Goal: Transaction & Acquisition: Purchase product/service

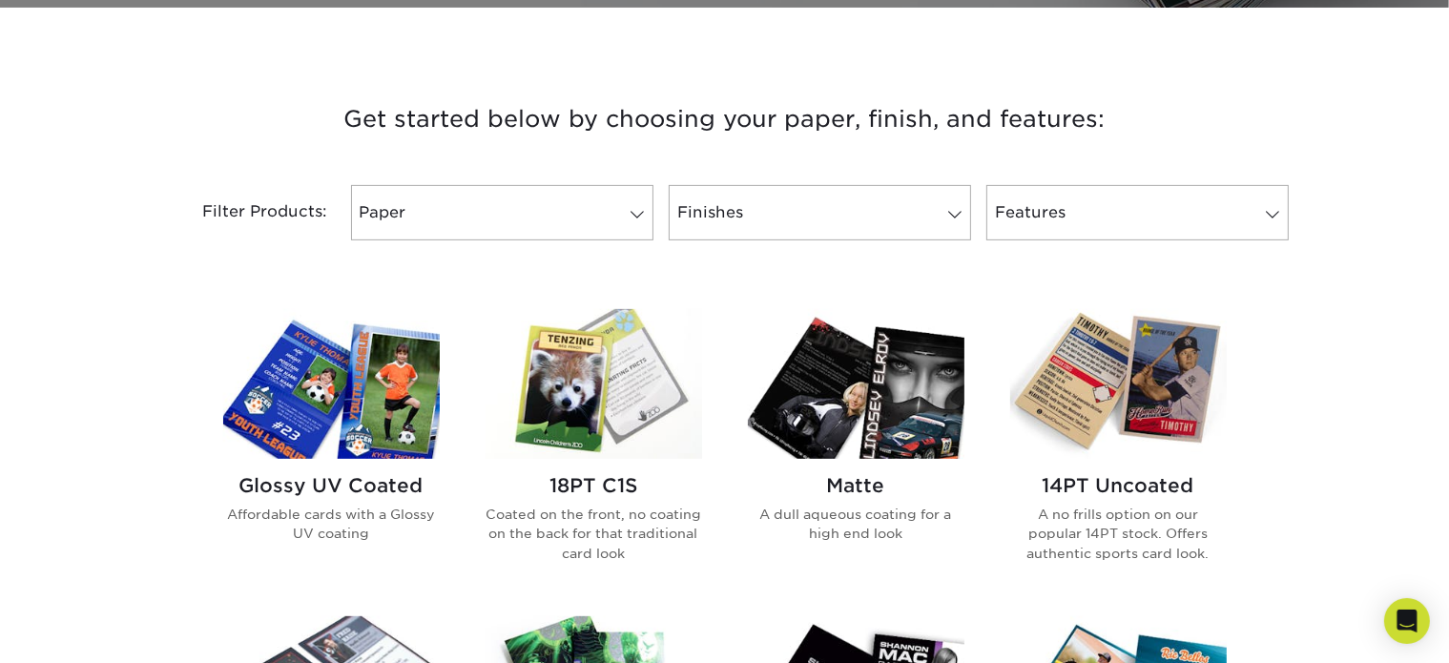
scroll to position [668, 0]
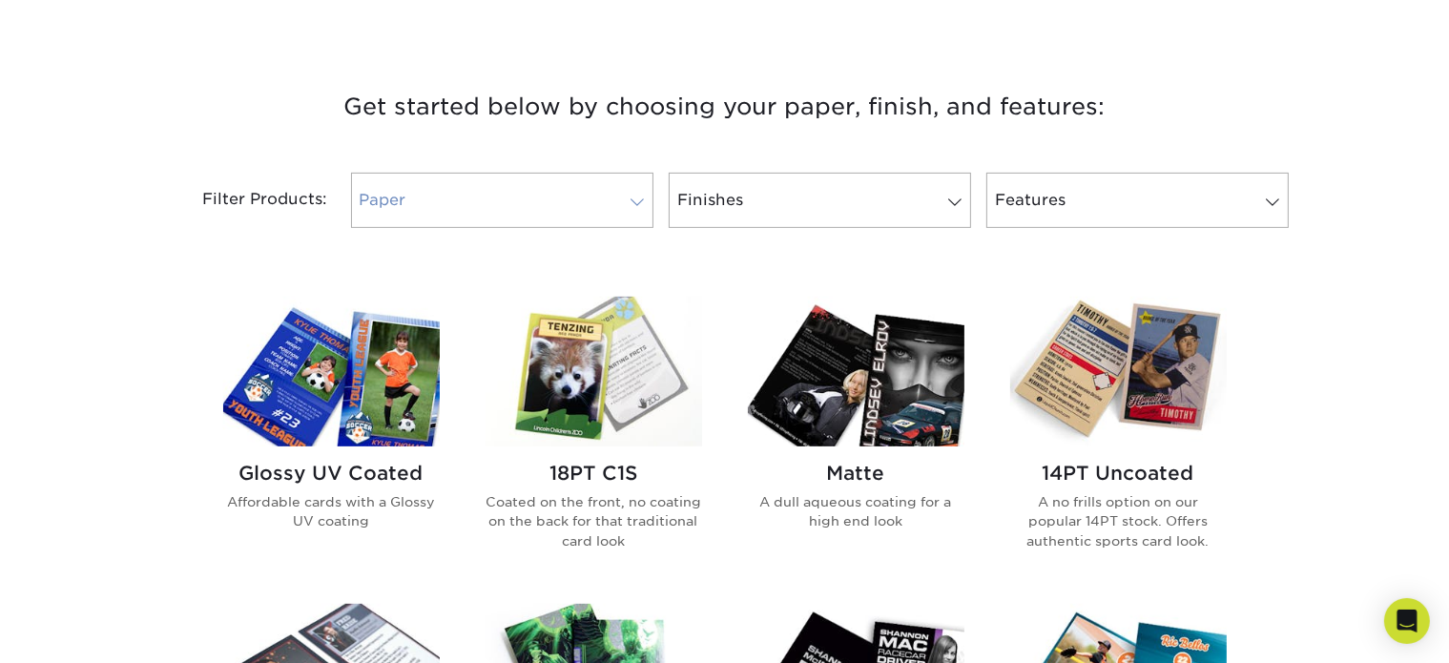
click at [557, 197] on link "Paper" at bounding box center [502, 200] width 302 height 55
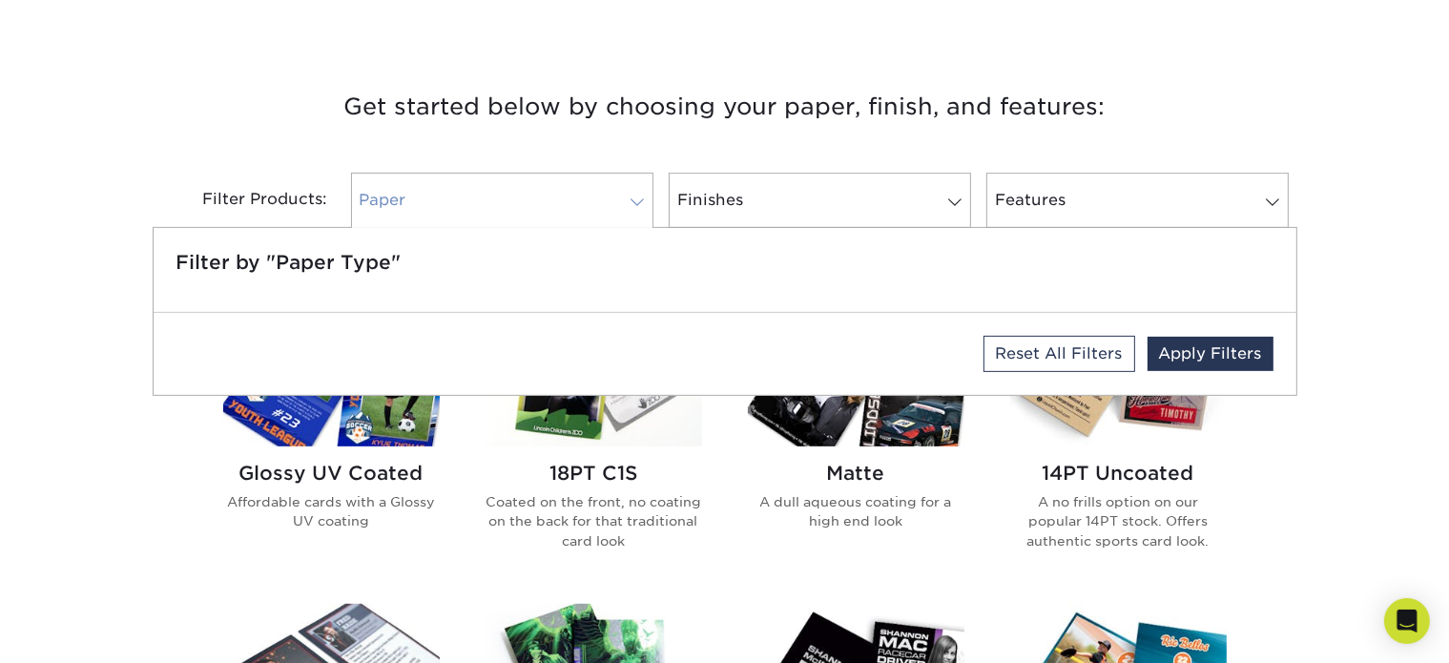
click at [558, 195] on link "Paper" at bounding box center [502, 200] width 302 height 55
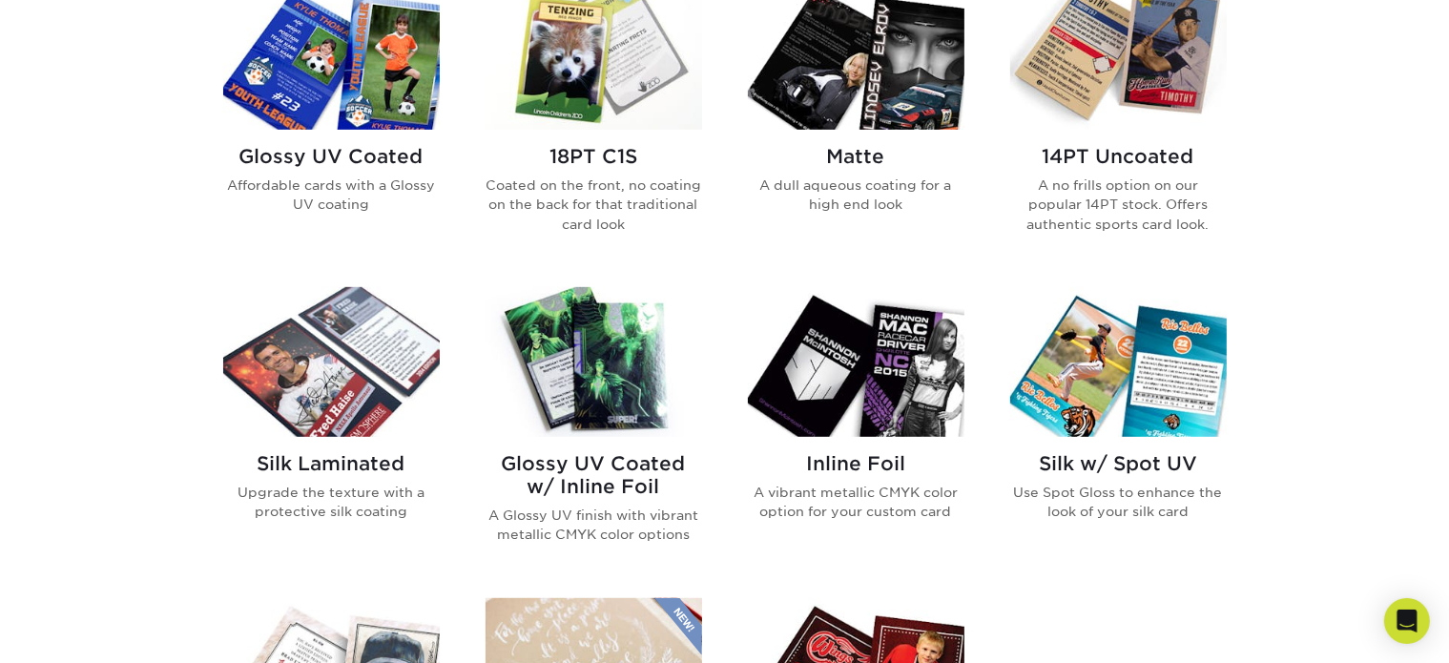
scroll to position [954, 0]
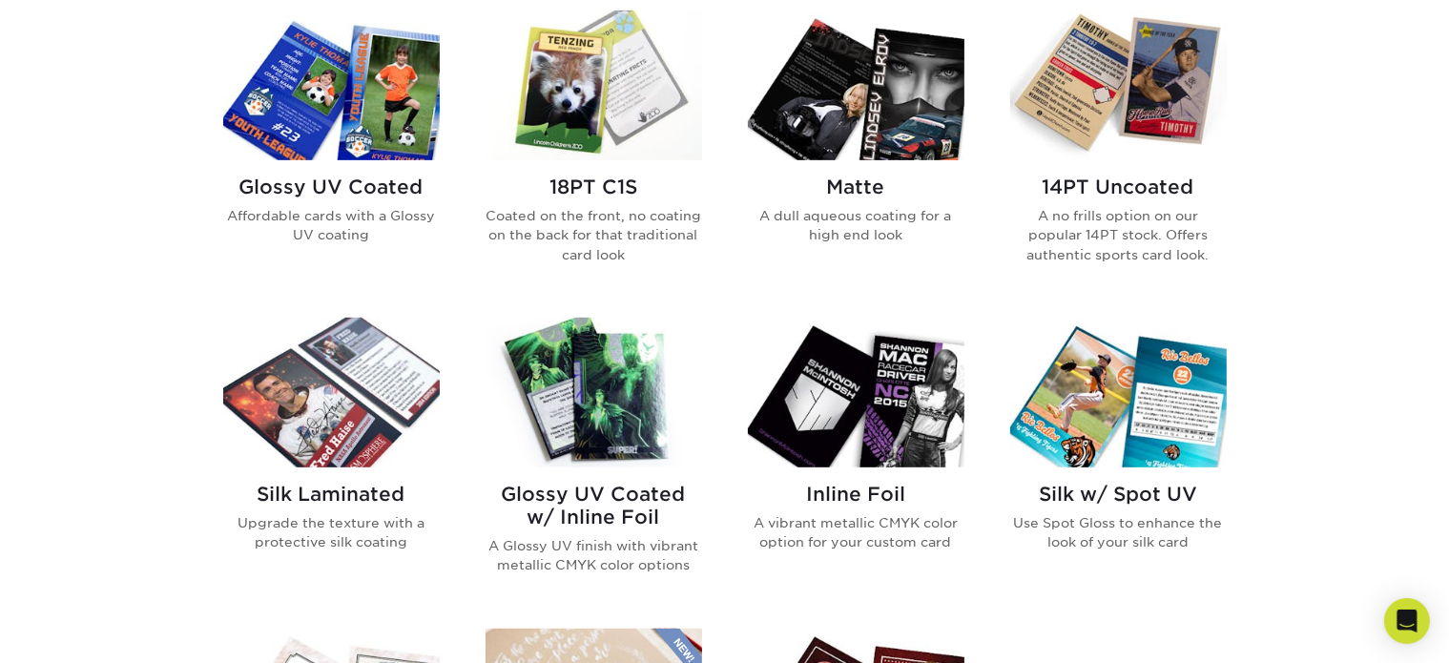
click at [1099, 69] on img at bounding box center [1118, 85] width 216 height 150
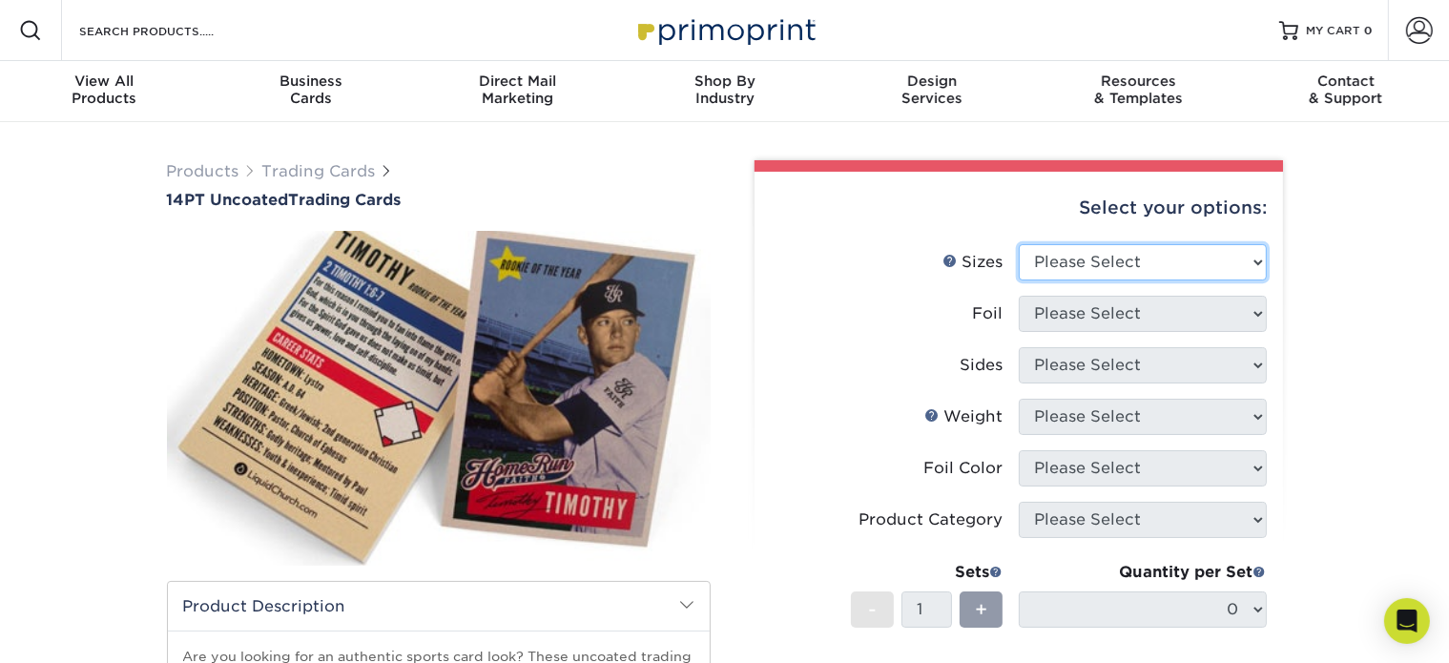
click at [1263, 251] on select "Please Select 2.5" x 3.5"" at bounding box center [1143, 262] width 248 height 36
select select "2.50x3.50"
click at [1019, 244] on select "Please Select 2.5" x 3.5"" at bounding box center [1143, 262] width 248 height 36
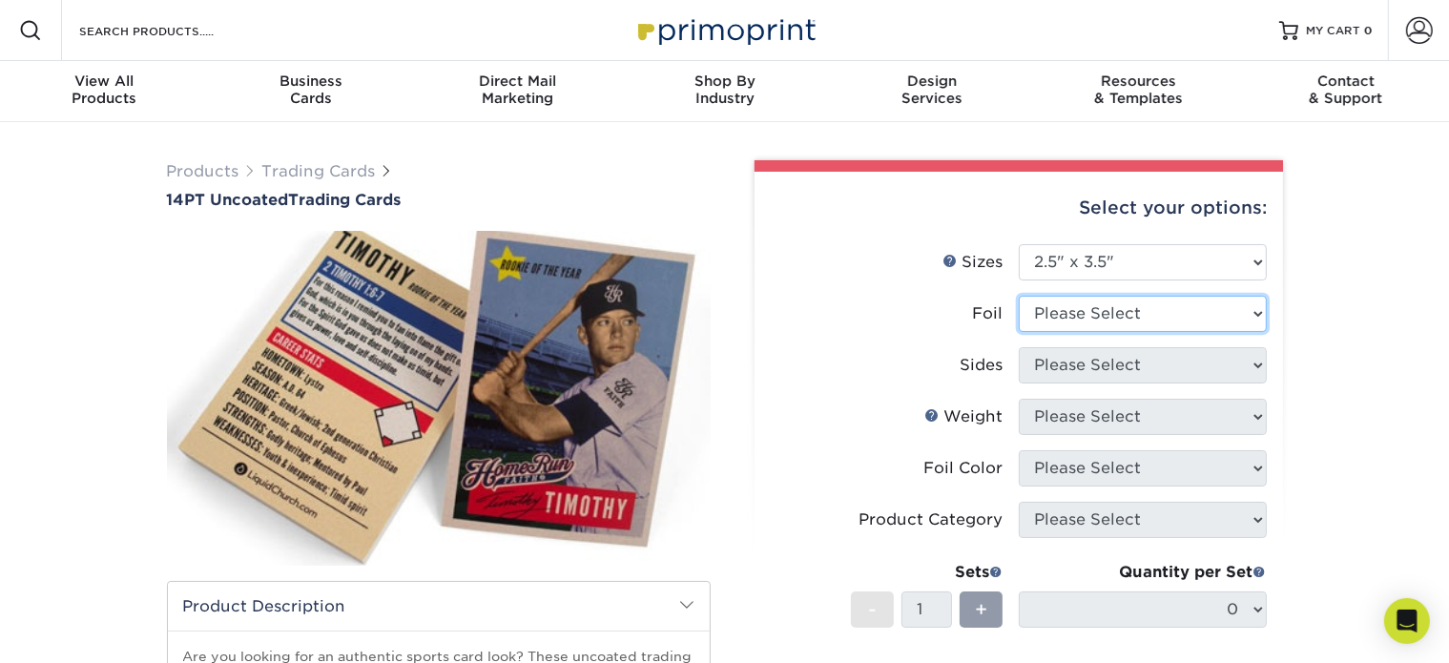
click at [1205, 311] on select "Please Select Yes No" at bounding box center [1143, 314] width 248 height 36
select select "0"
click at [1019, 296] on select "Please Select Yes No" at bounding box center [1143, 314] width 248 height 36
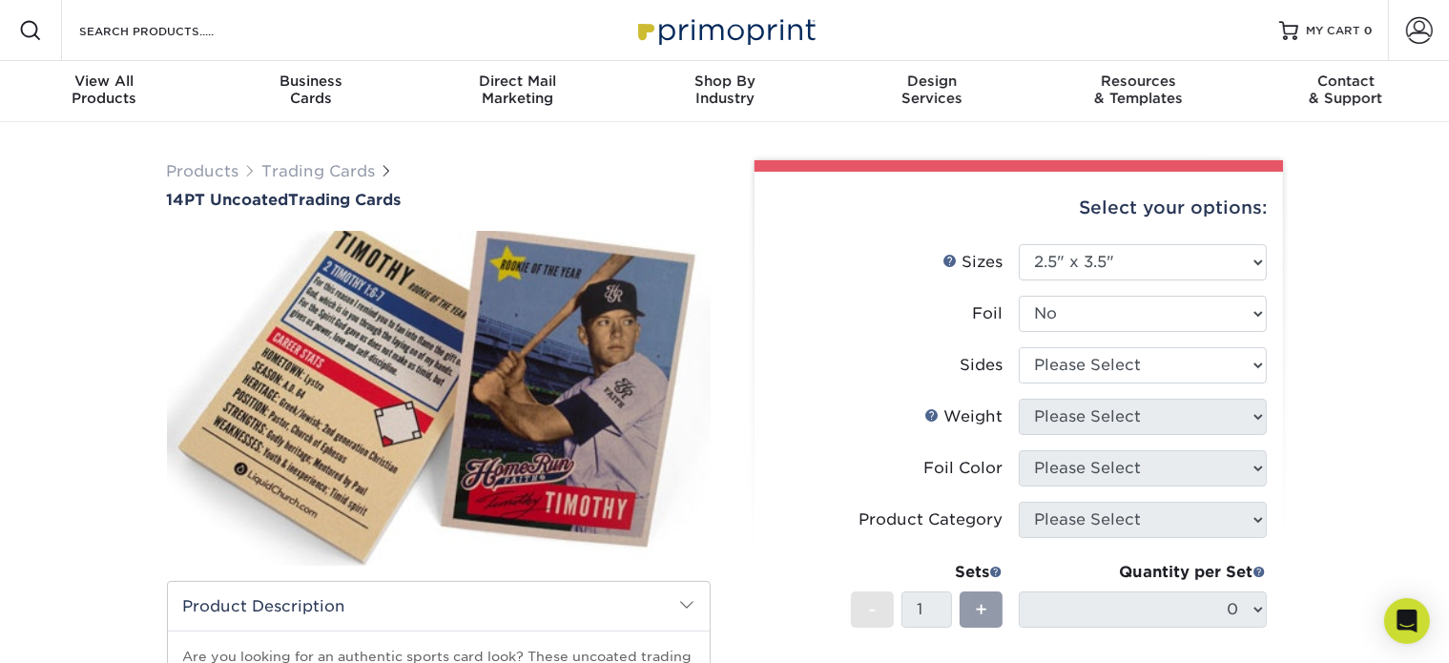
click at [1376, 262] on div "Products Trading Cards 14PT Uncoated Trading Cards show more Templates" at bounding box center [724, 601] width 1449 height 958
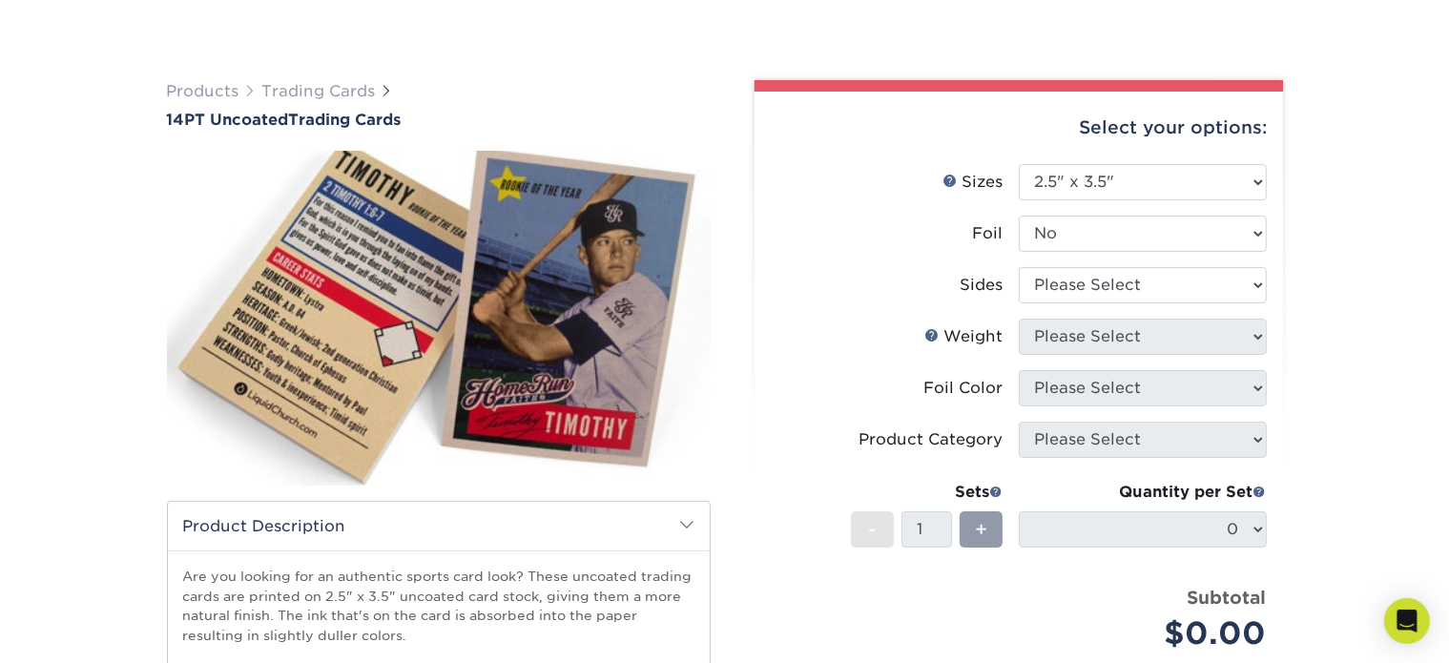
scroll to position [191, 0]
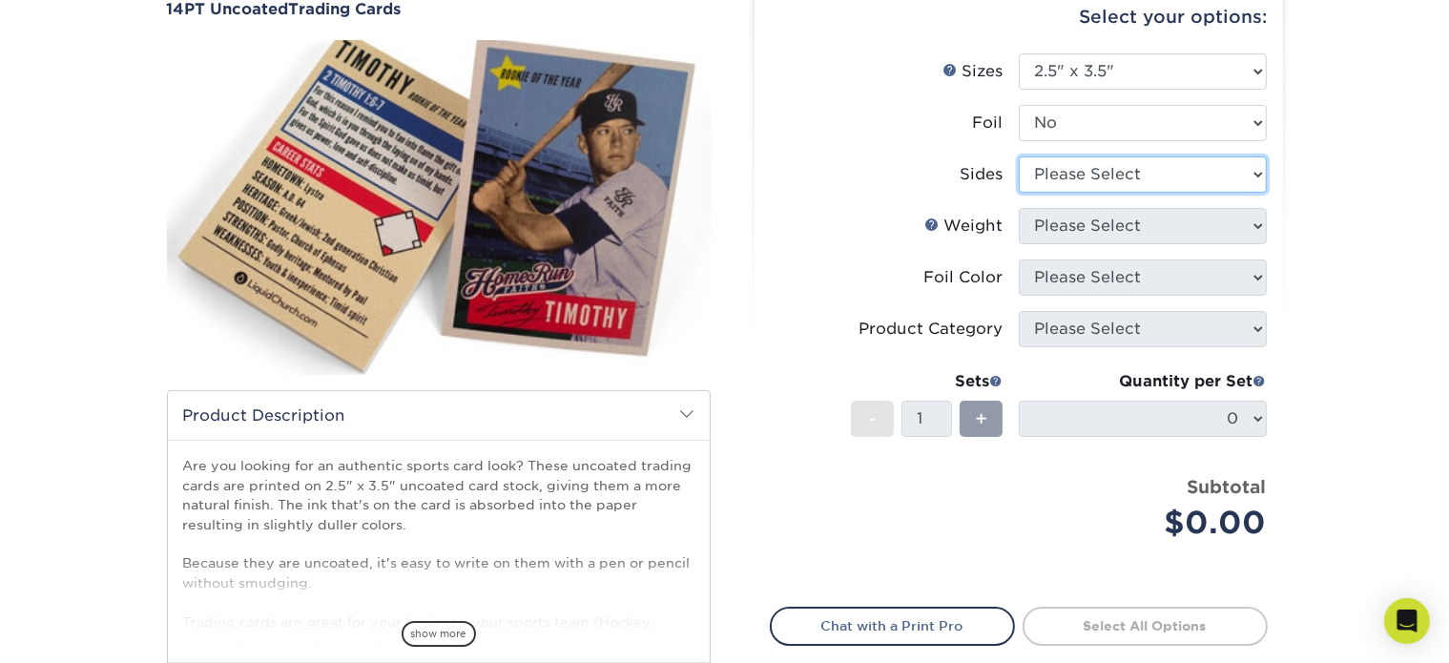
click at [1144, 168] on select "Please Select Print Both Sides Print Front Only" at bounding box center [1143, 174] width 248 height 36
select select "13abbda7-1d64-4f25-8bb2-c179b224825d"
click at [1019, 156] on select "Please Select Print Both Sides Print Front Only" at bounding box center [1143, 174] width 248 height 36
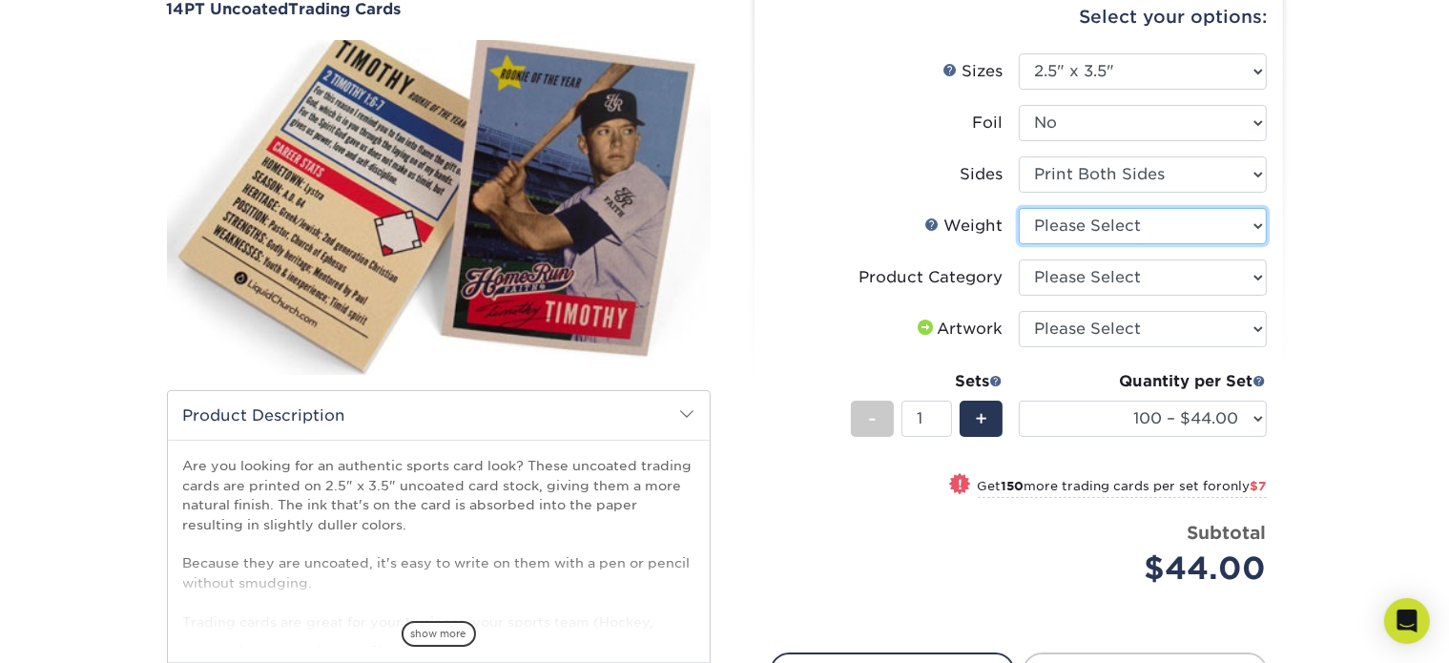
click at [1164, 226] on select "Please Select 14PT Uncoated" at bounding box center [1143, 226] width 248 height 36
select select "14PT Uncoated"
click at [1019, 208] on select "Please Select 14PT Uncoated" at bounding box center [1143, 226] width 248 height 36
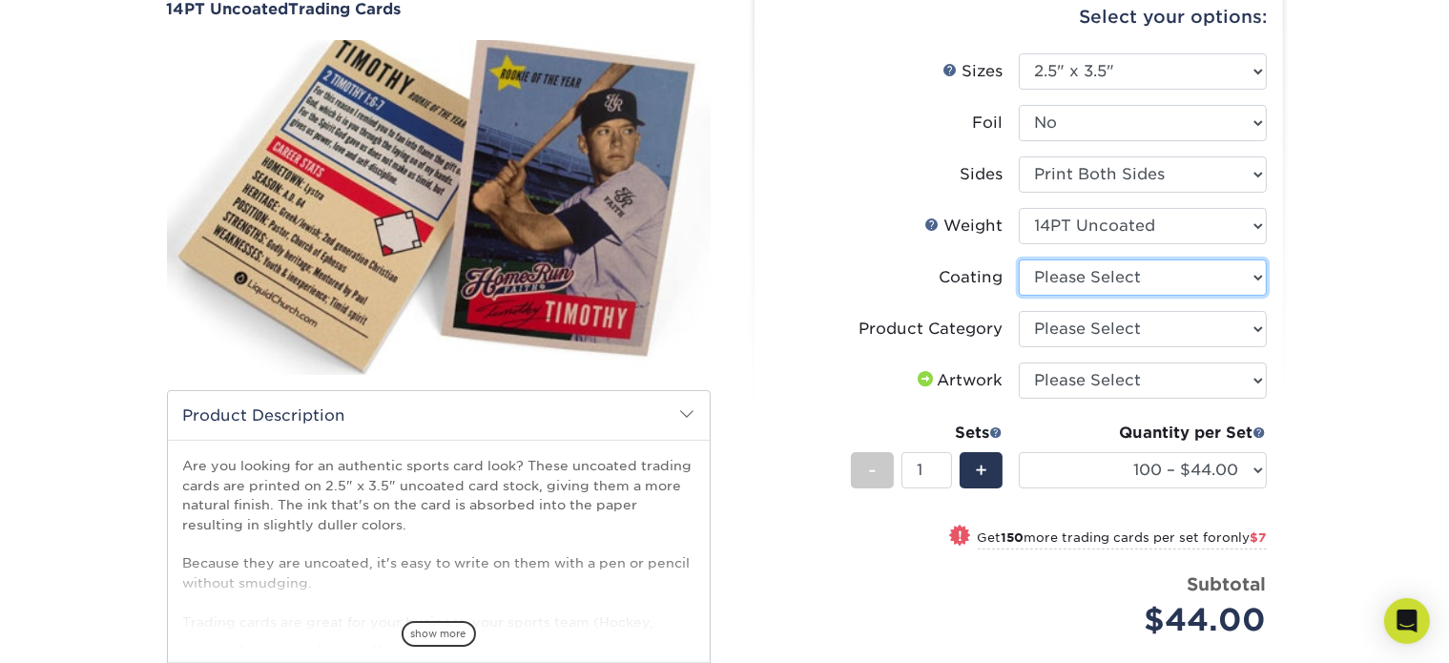
click at [1089, 282] on select at bounding box center [1143, 277] width 248 height 36
select select "3e7618de-abca-4bda-9f97-8b9129e913d8"
click at [1019, 259] on select at bounding box center [1143, 277] width 248 height 36
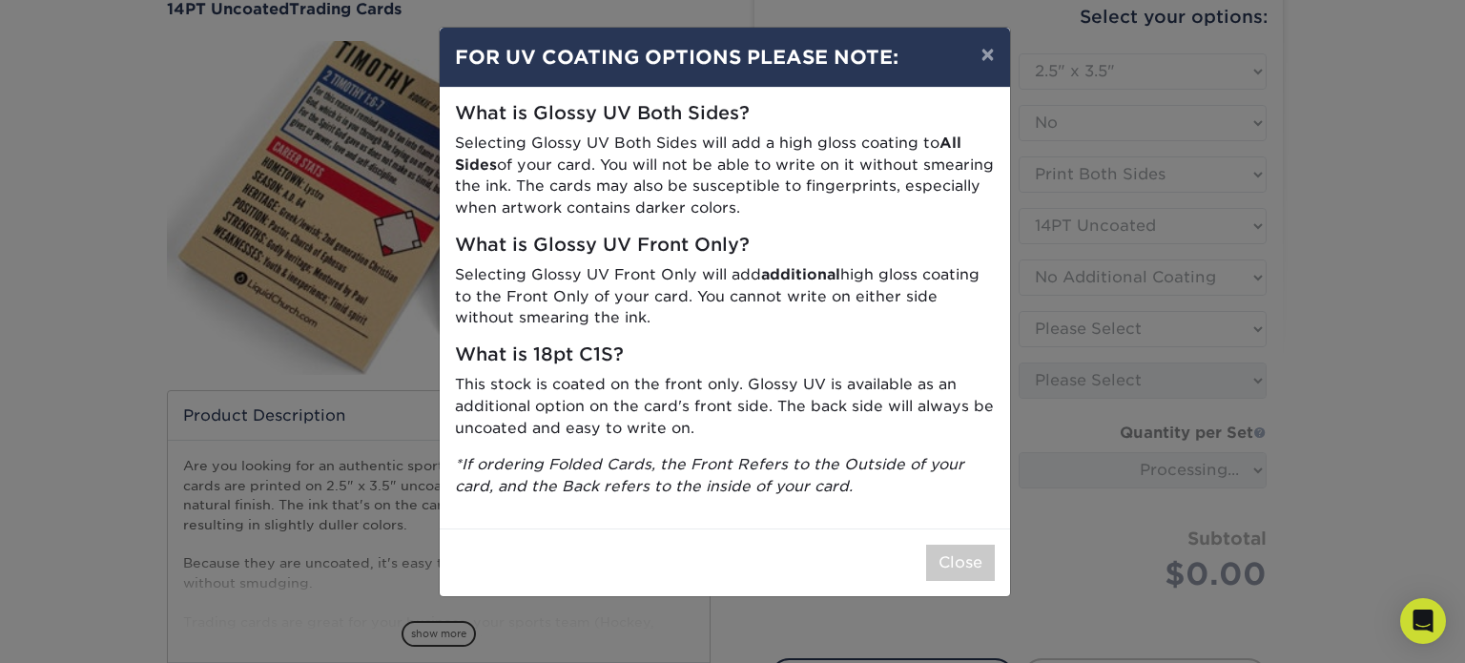
click at [904, 501] on div "What is Glossy UV Both Sides? Selecting Glossy UV Both Sides will add a high gl…" at bounding box center [725, 308] width 570 height 441
click at [974, 563] on button "Close" at bounding box center [960, 563] width 69 height 36
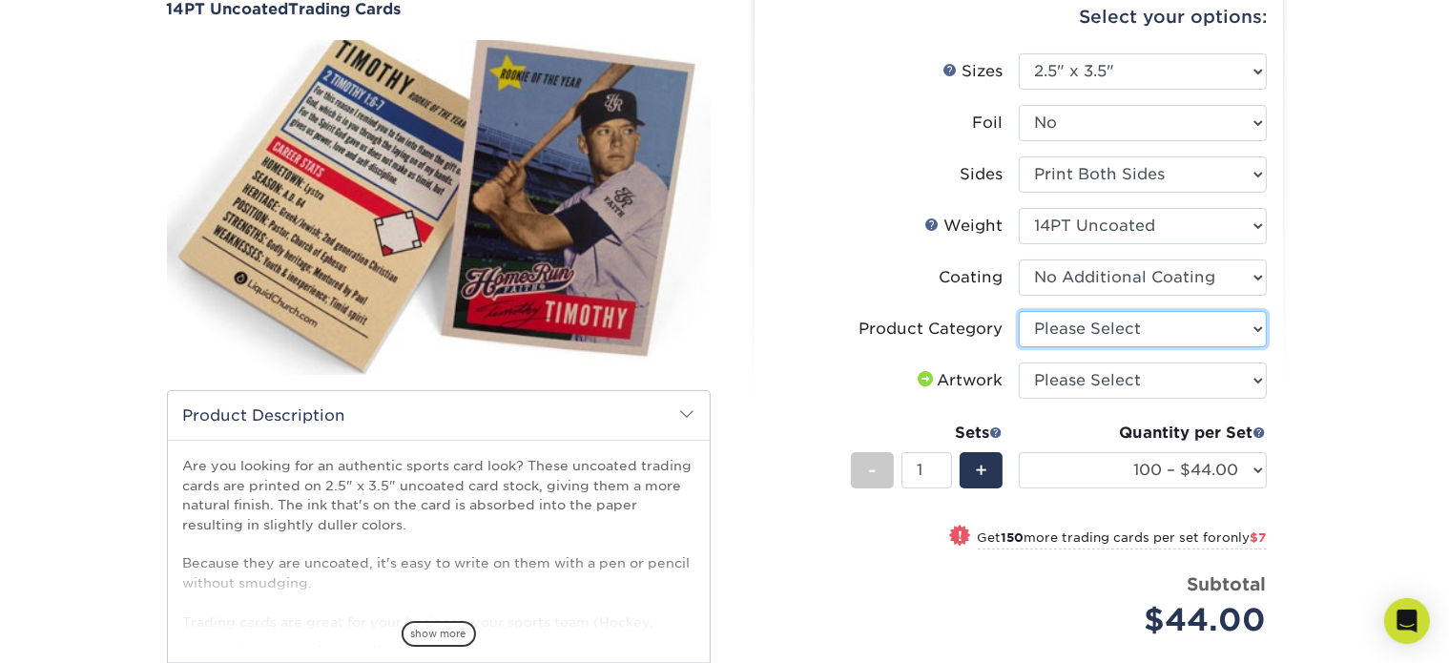
click at [1180, 330] on select "Please Select Trading Cards" at bounding box center [1143, 329] width 248 height 36
select select "c2f9bce9-36c2-409d-b101-c29d9d031e18"
click at [1019, 311] on select "Please Select Trading Cards" at bounding box center [1143, 329] width 248 height 36
click at [1201, 395] on select "Please Select I will upload files I need a design - $100" at bounding box center [1143, 380] width 248 height 36
select select "upload"
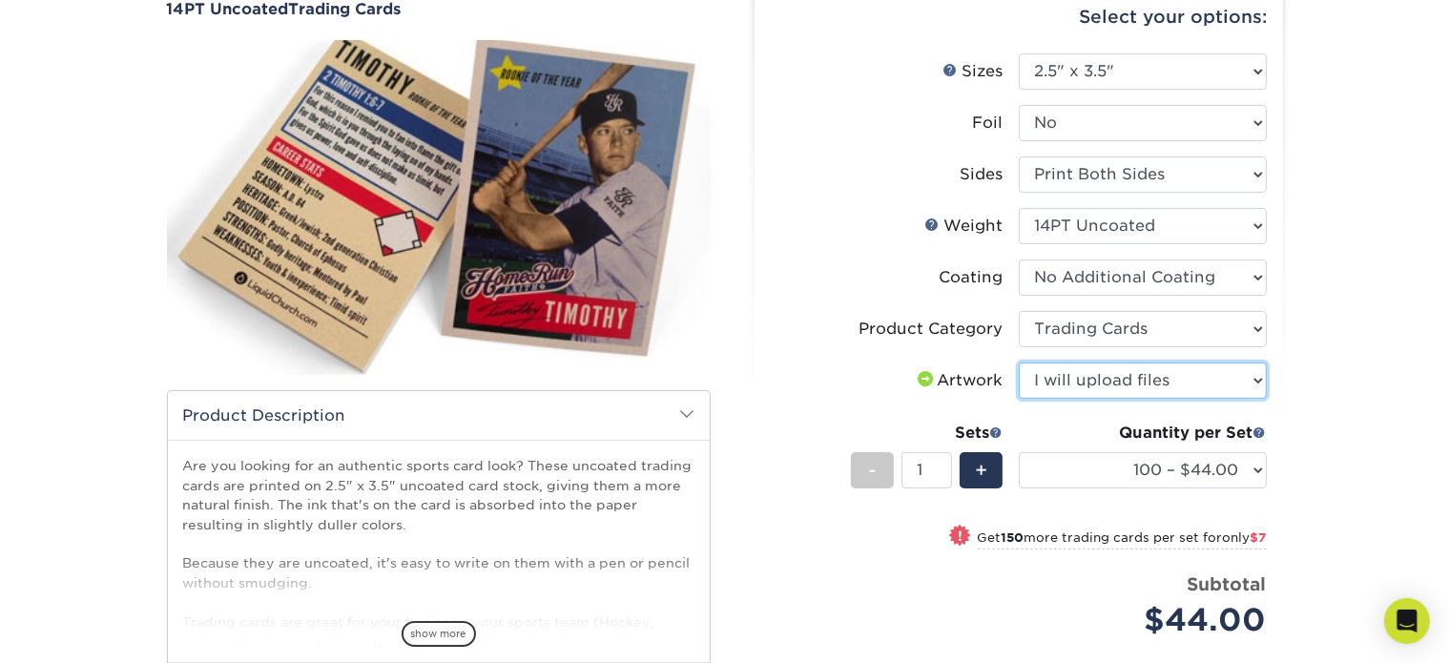
click at [1019, 362] on select "Please Select I will upload files I need a design - $100" at bounding box center [1143, 380] width 248 height 36
click at [1332, 237] on div "Products Trading Cards 14PT Uncoated Trading Cards show more Templates" at bounding box center [724, 428] width 1449 height 995
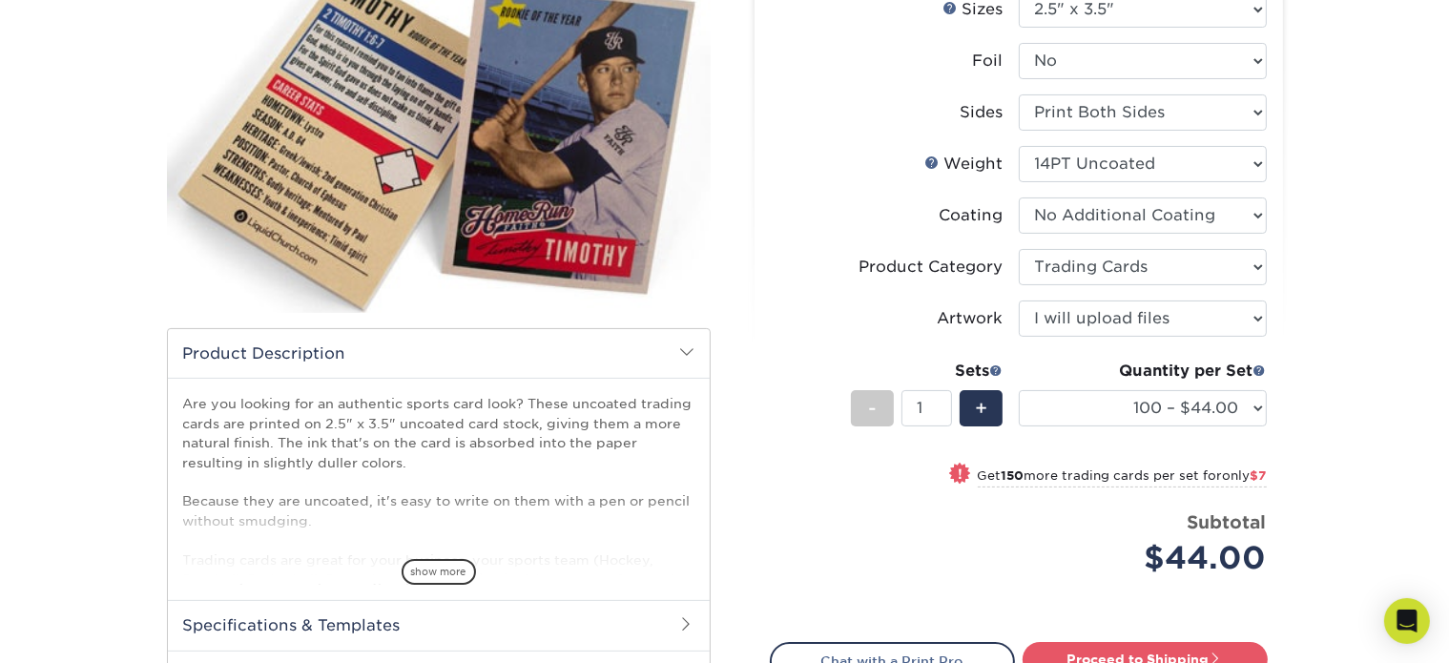
scroll to position [286, 0]
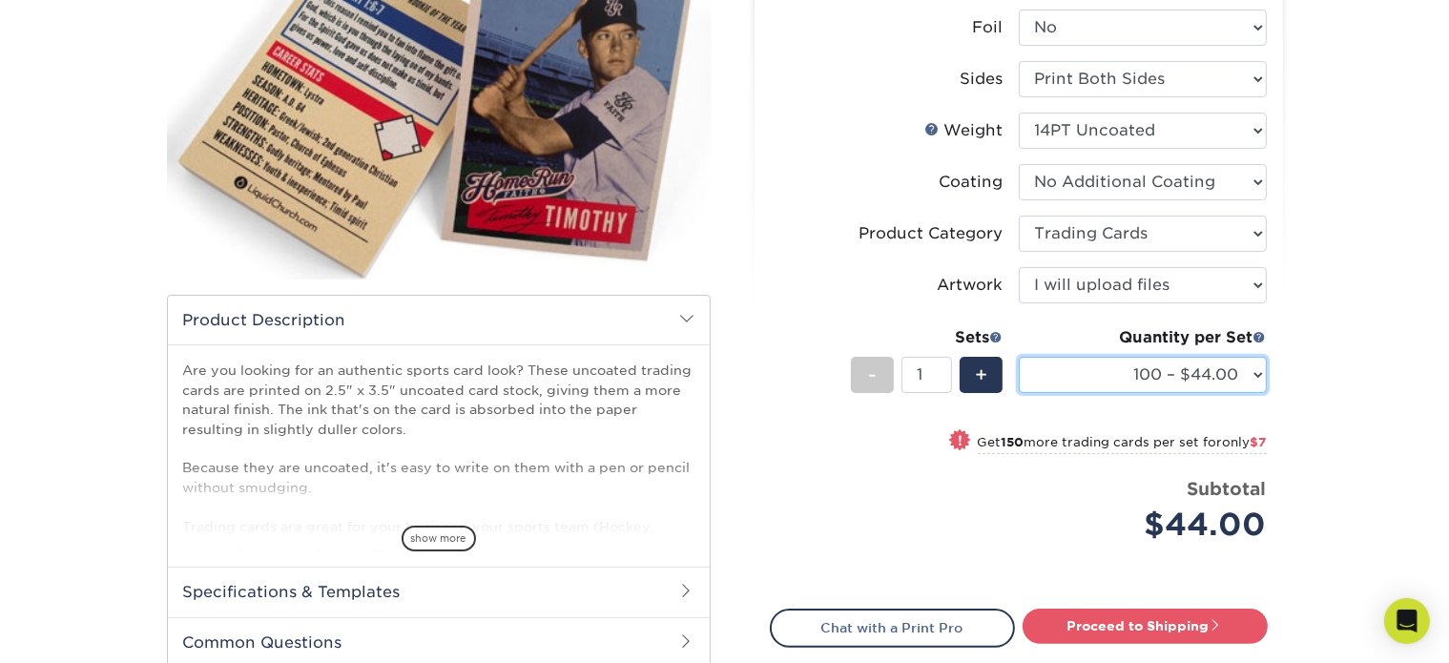
click at [1191, 377] on select "100 – $44.00 250 – $51.00 500 – $54.00 1000 – $78.00 2500 – $148.00 5000 – $198…" at bounding box center [1143, 375] width 248 height 36
click at [1384, 250] on div "Products Trading Cards 14PT Uncoated Trading Cards show more Templates" at bounding box center [724, 333] width 1449 height 995
click at [985, 382] on span "+" at bounding box center [981, 374] width 12 height 29
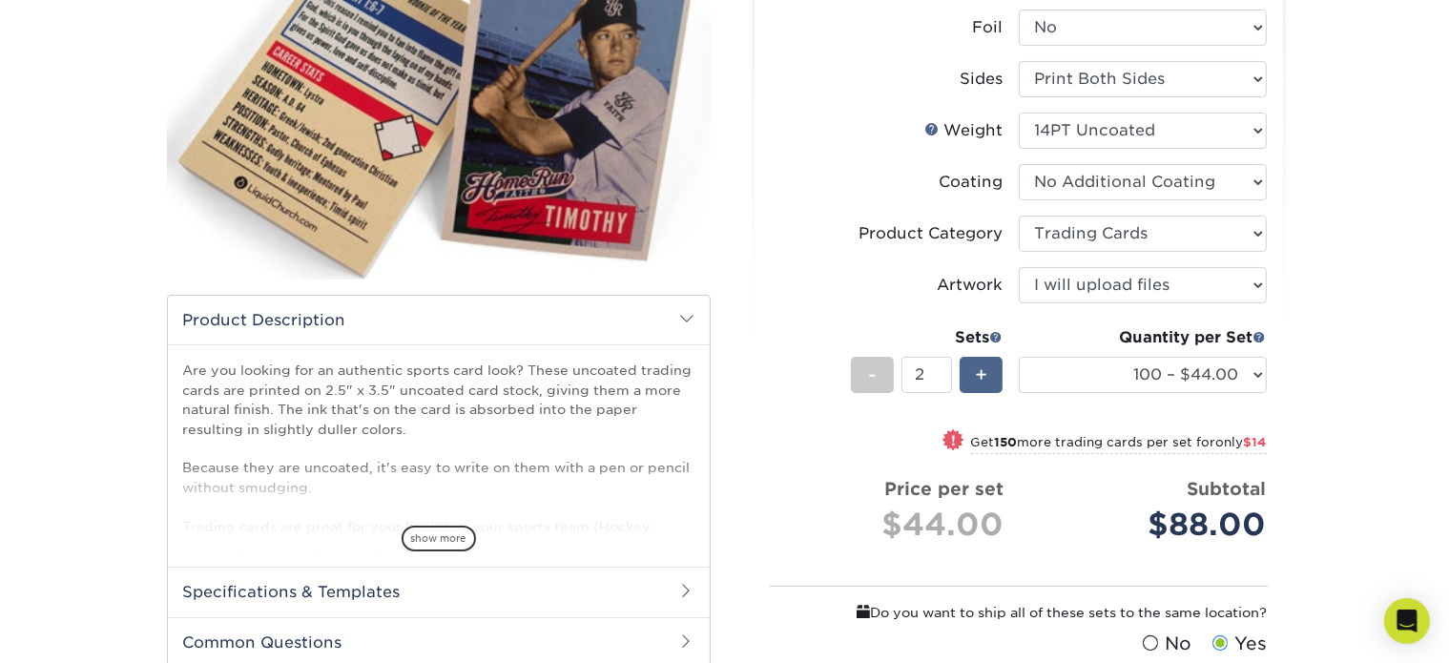
click at [984, 383] on span "+" at bounding box center [981, 374] width 12 height 29
click at [984, 380] on span "+" at bounding box center [981, 374] width 12 height 29
click at [992, 377] on div "+" at bounding box center [980, 375] width 43 height 36
click at [990, 377] on div "+" at bounding box center [980, 375] width 43 height 36
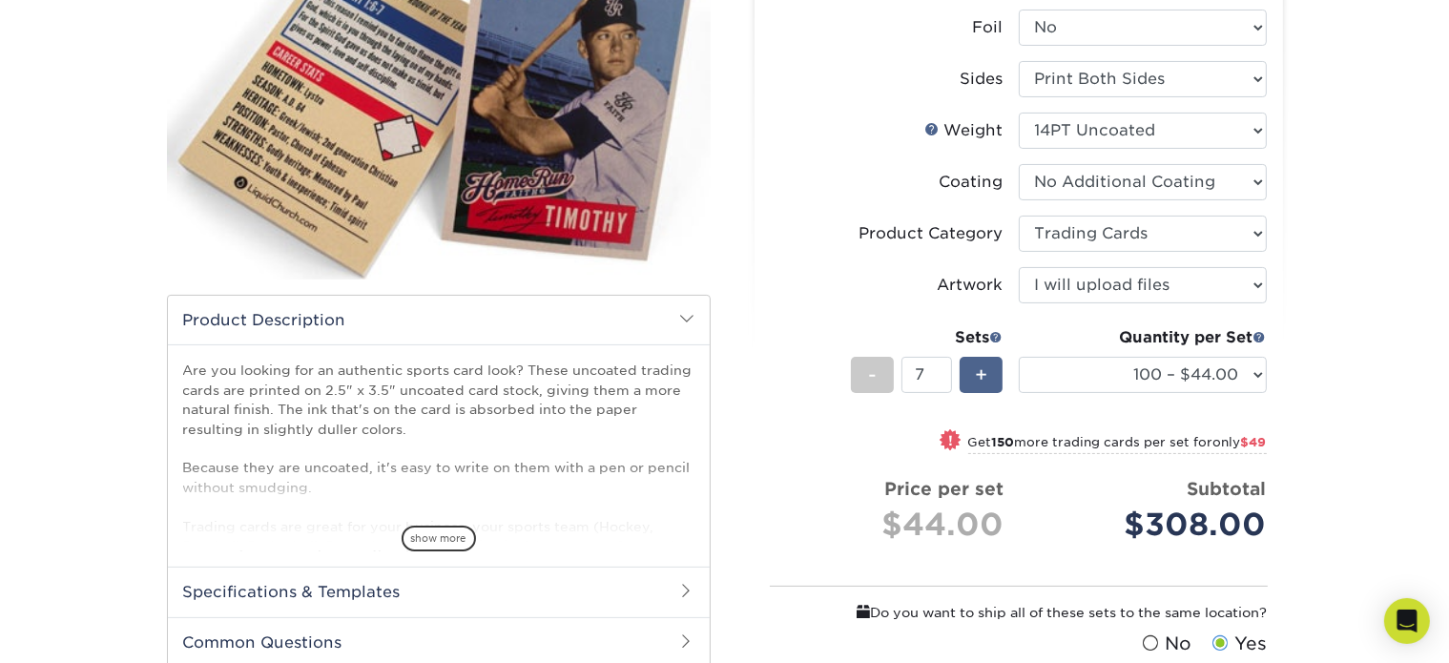
click at [990, 377] on div "+" at bounding box center [980, 375] width 43 height 36
click at [988, 376] on div "+" at bounding box center [980, 375] width 43 height 36
click at [988, 373] on div "+" at bounding box center [980, 375] width 43 height 36
click at [987, 373] on div "+" at bounding box center [980, 375] width 43 height 36
click at [986, 369] on span "+" at bounding box center [981, 374] width 12 height 29
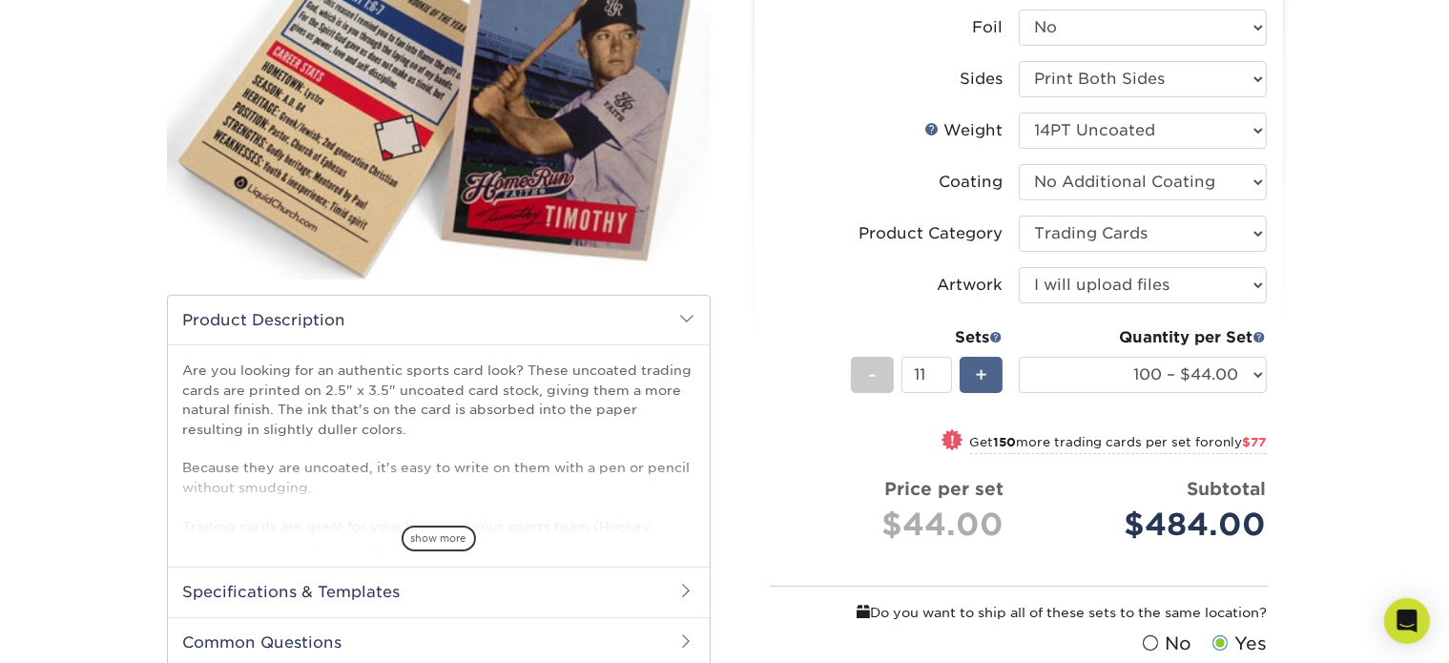
type input "12"
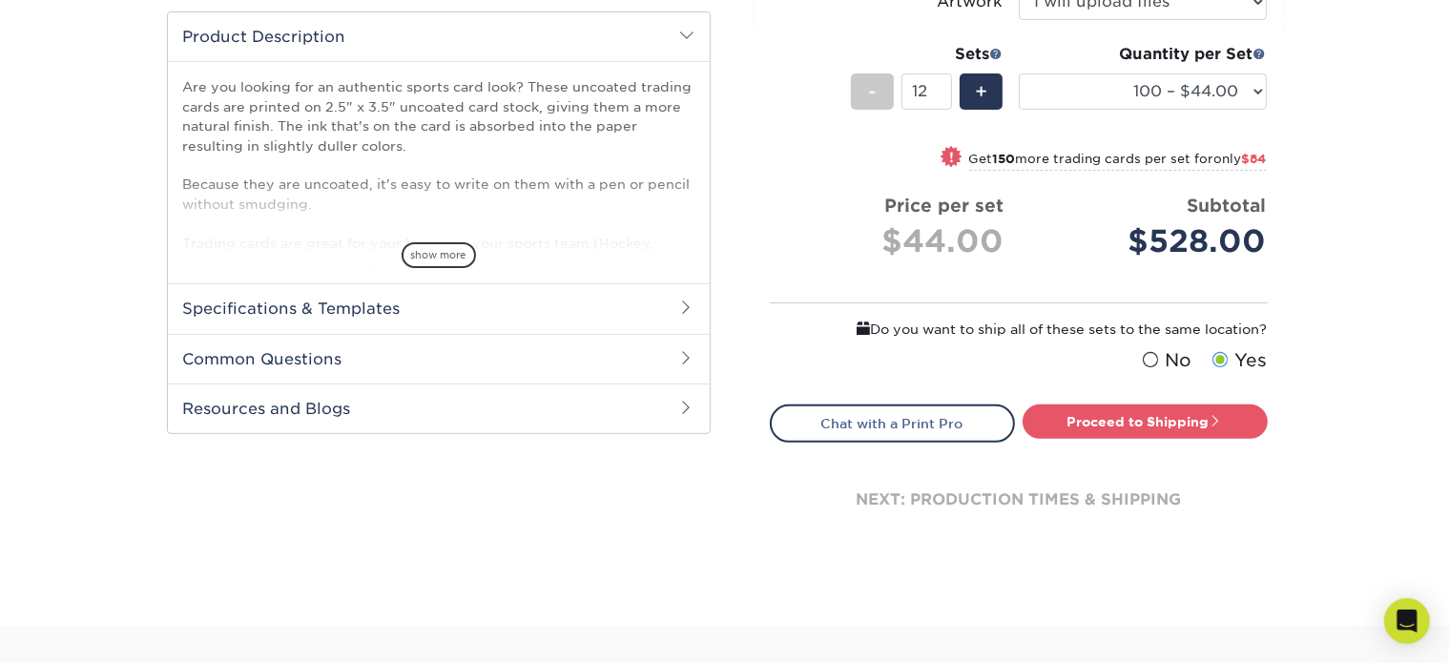
scroll to position [0, 0]
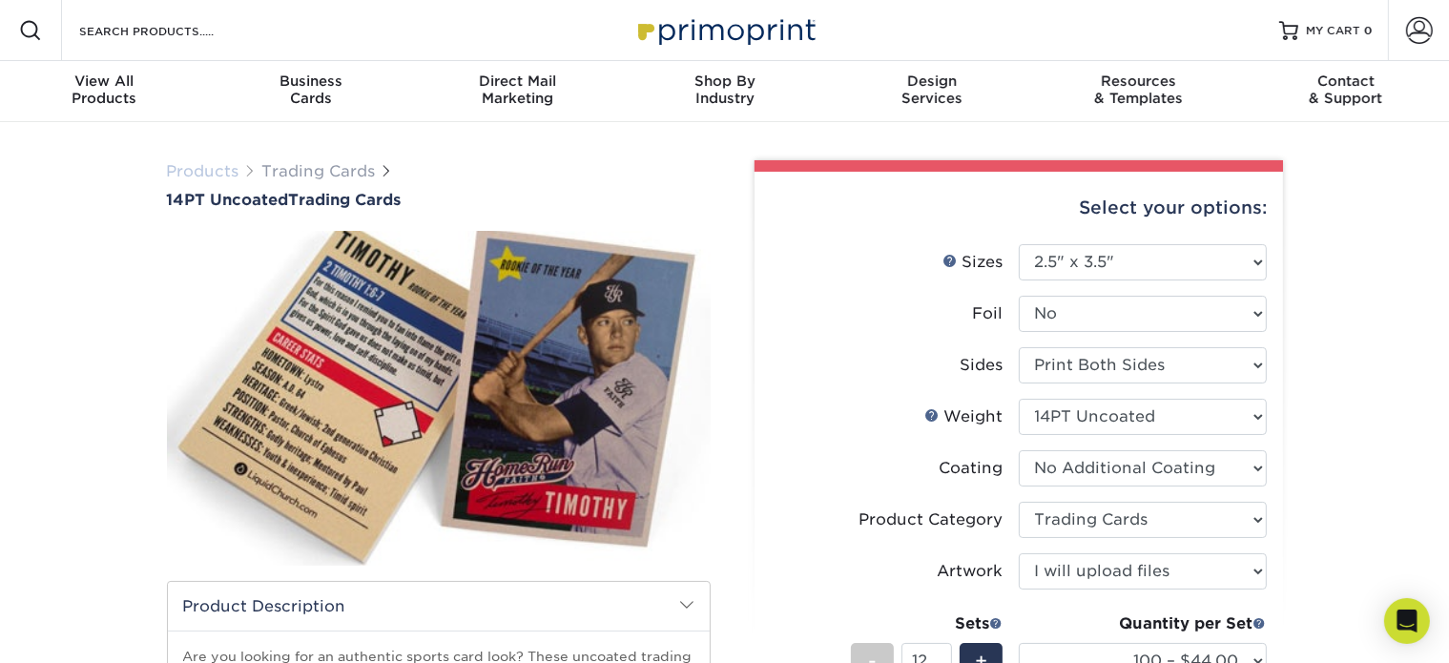
click at [229, 167] on link "Products" at bounding box center [203, 171] width 72 height 18
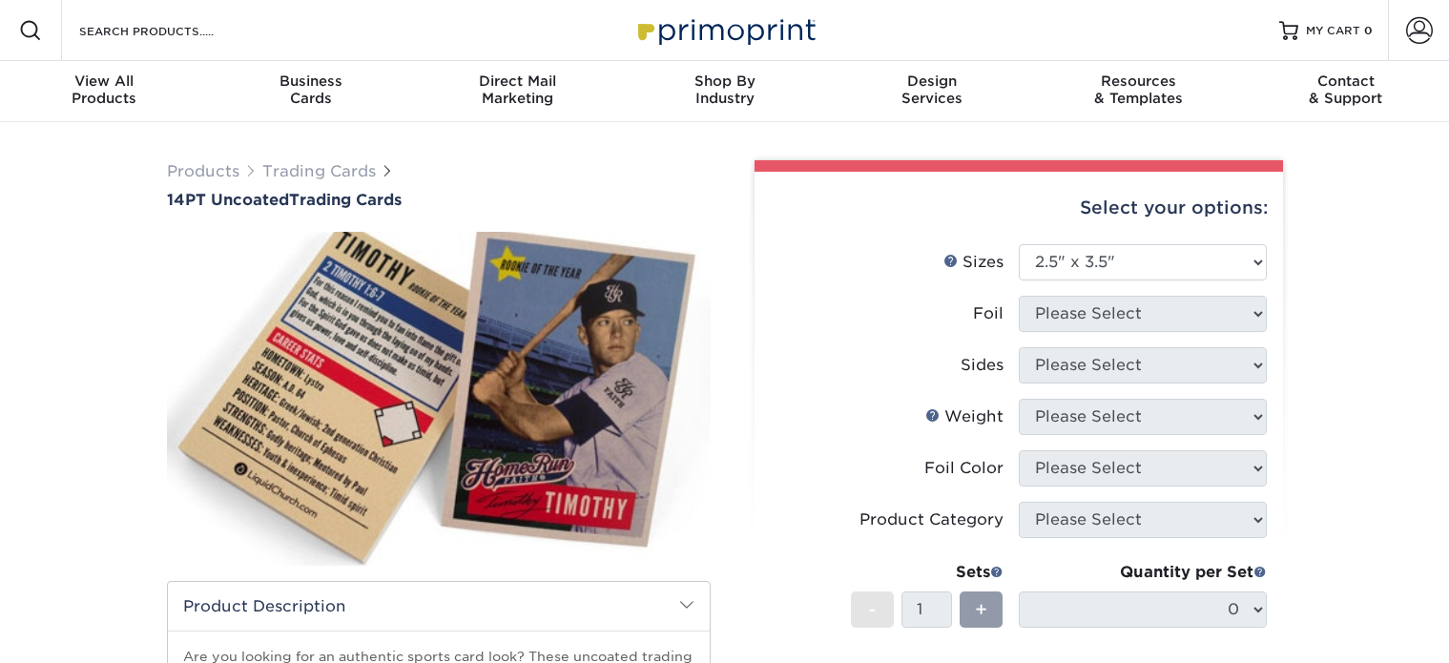
select select "2.50x3.50"
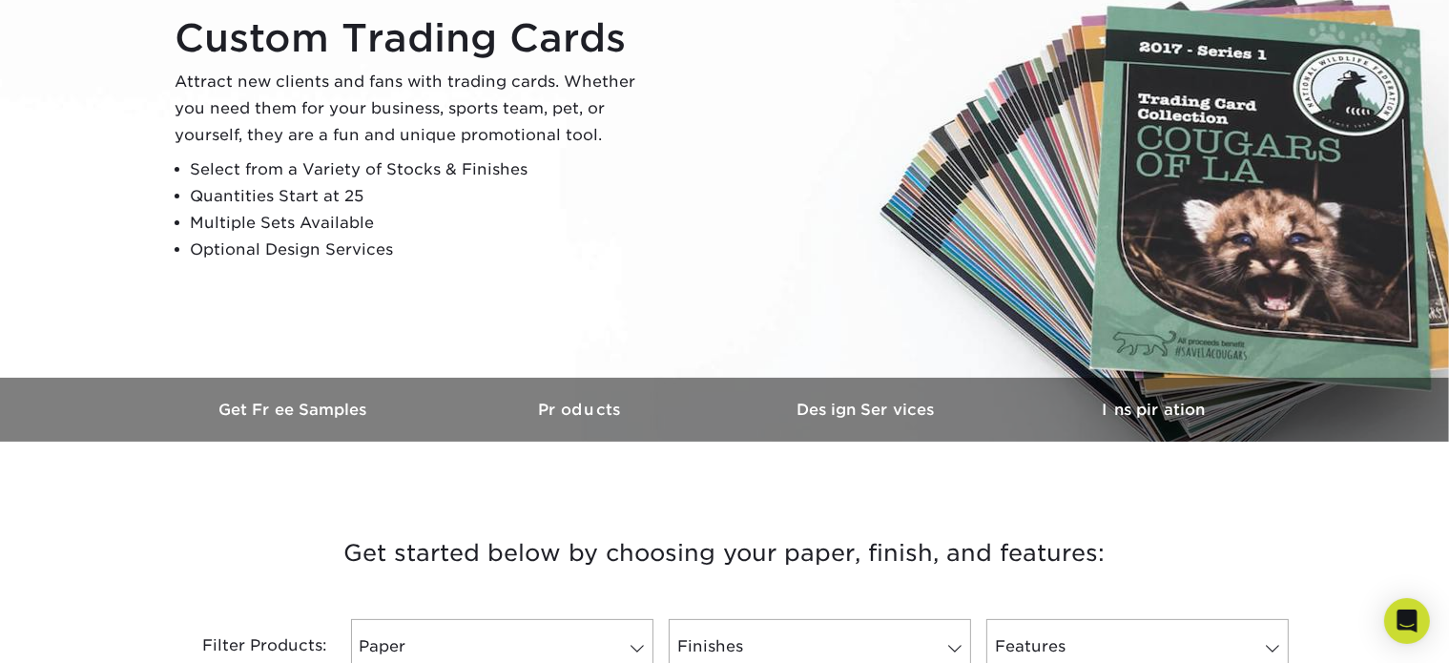
scroll to position [668, 0]
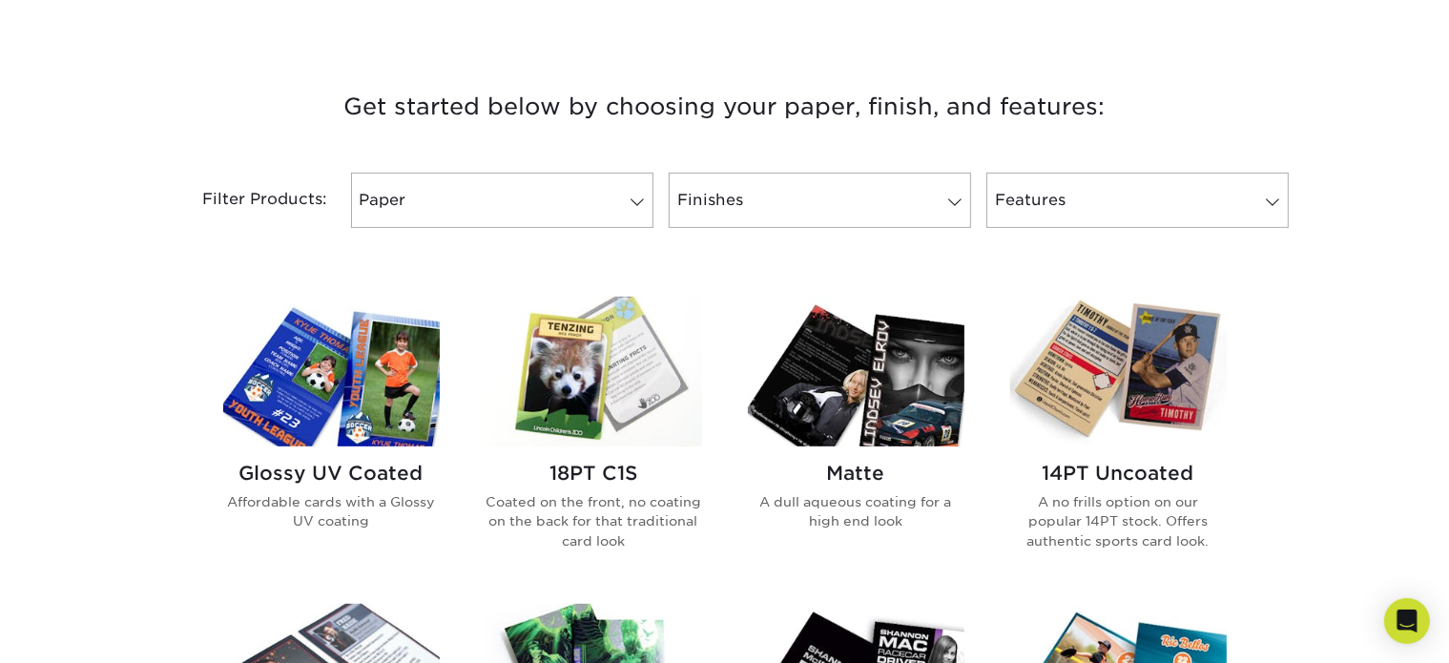
click at [1164, 168] on div "Filter Products: Paper Filter by "Paper Type" Reset All Filters Apply Filters F…" at bounding box center [725, 212] width 1144 height 124
click at [1168, 190] on link "Features" at bounding box center [1137, 200] width 302 height 55
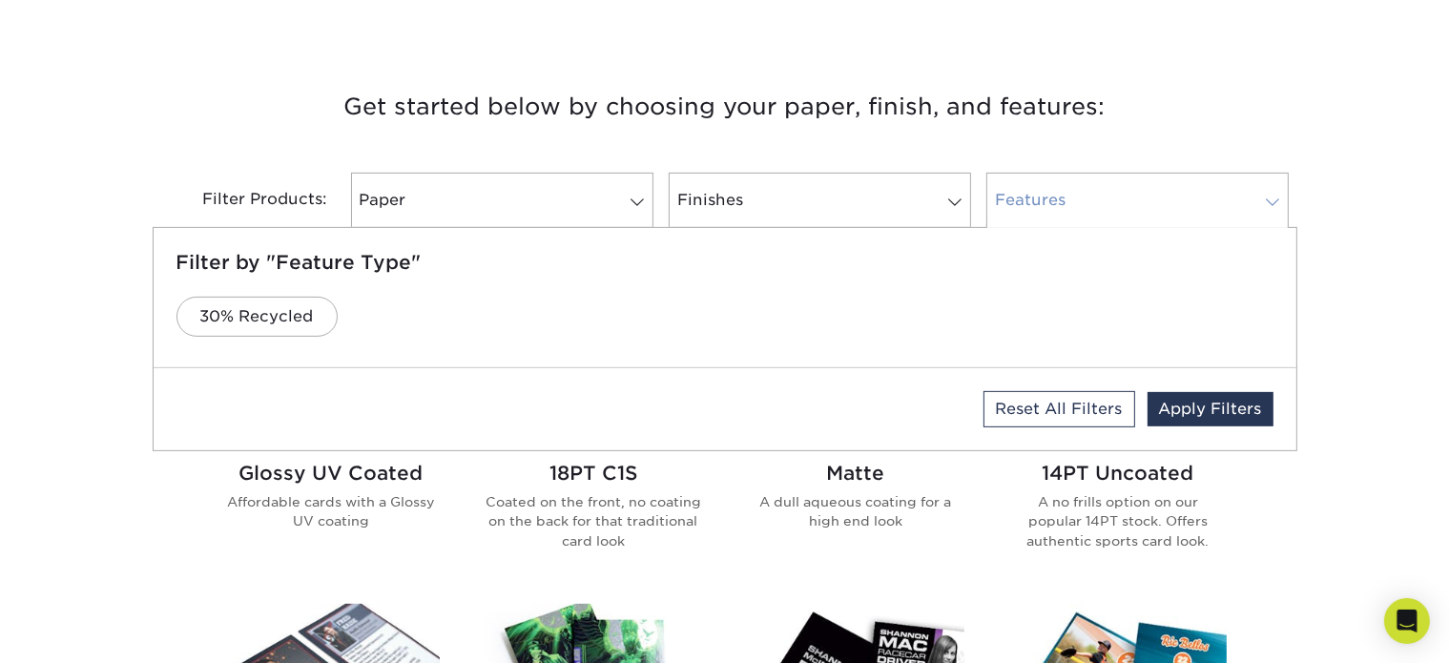
click at [1173, 190] on link "Features" at bounding box center [1137, 200] width 302 height 55
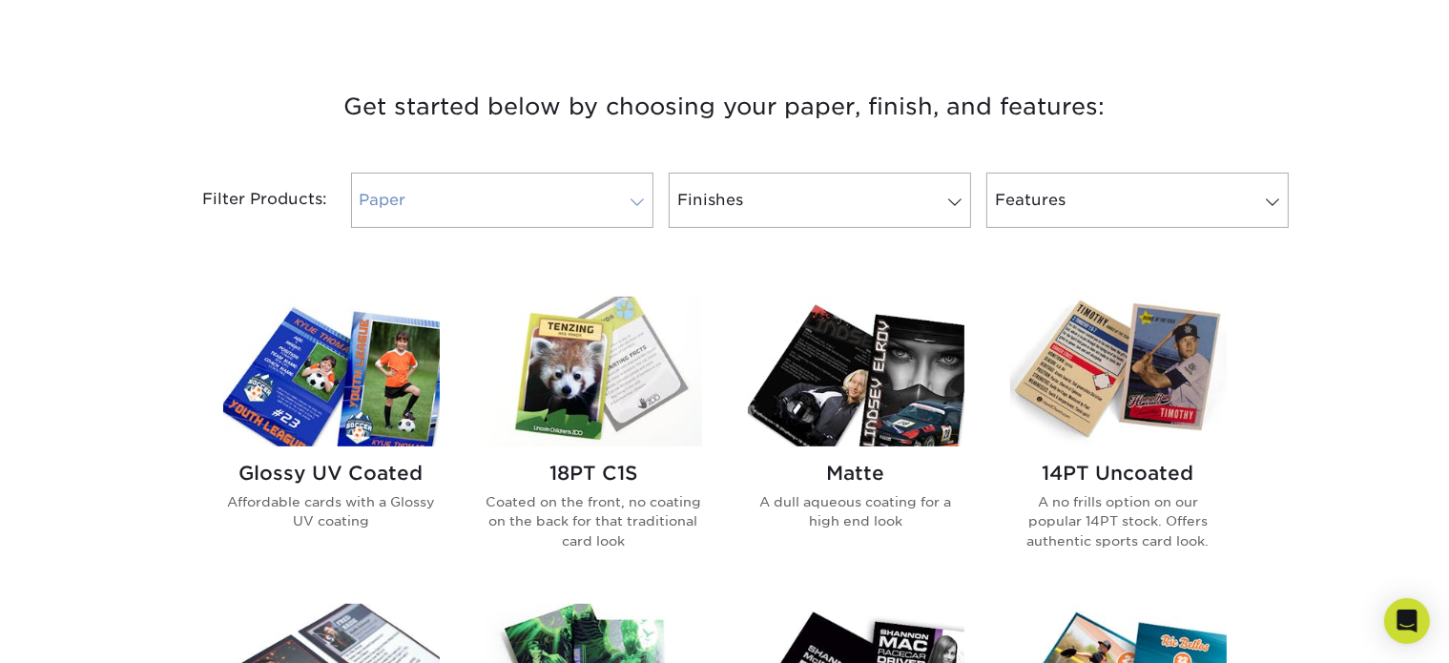
click at [469, 180] on link "Paper" at bounding box center [502, 200] width 302 height 55
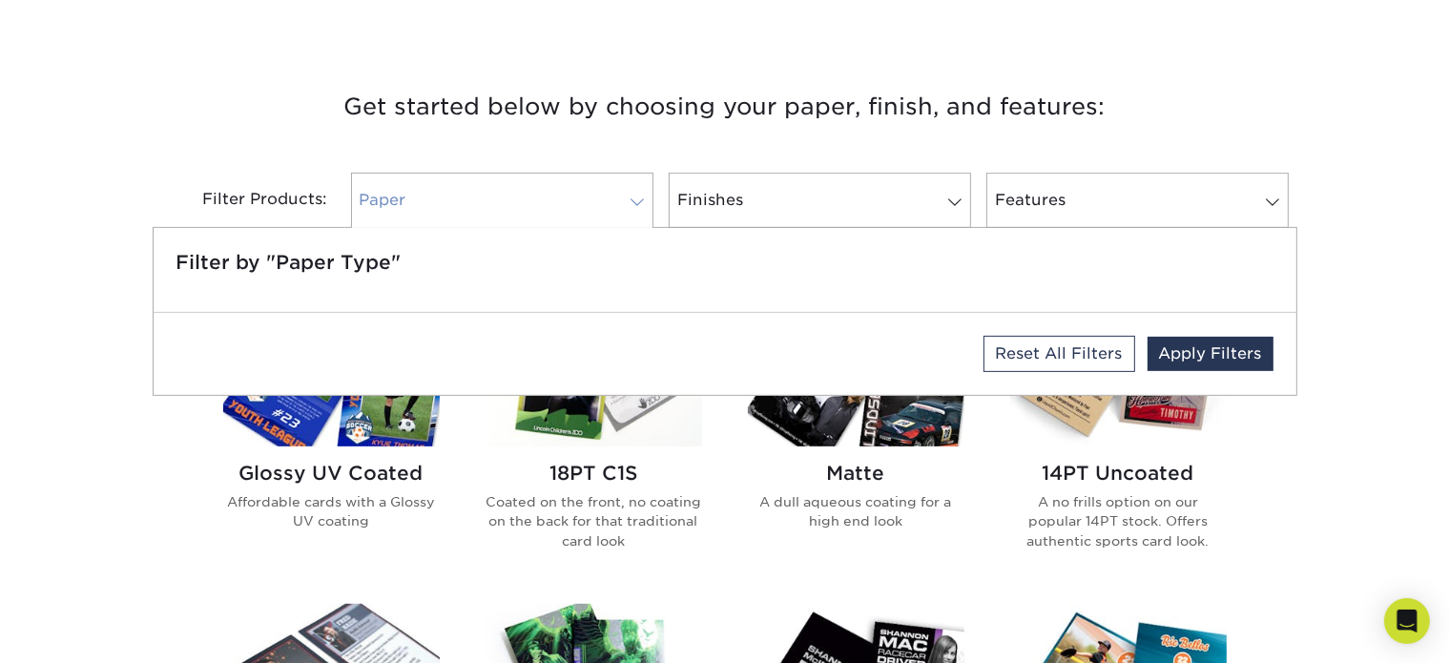
click at [469, 180] on link "Paper" at bounding box center [502, 200] width 302 height 55
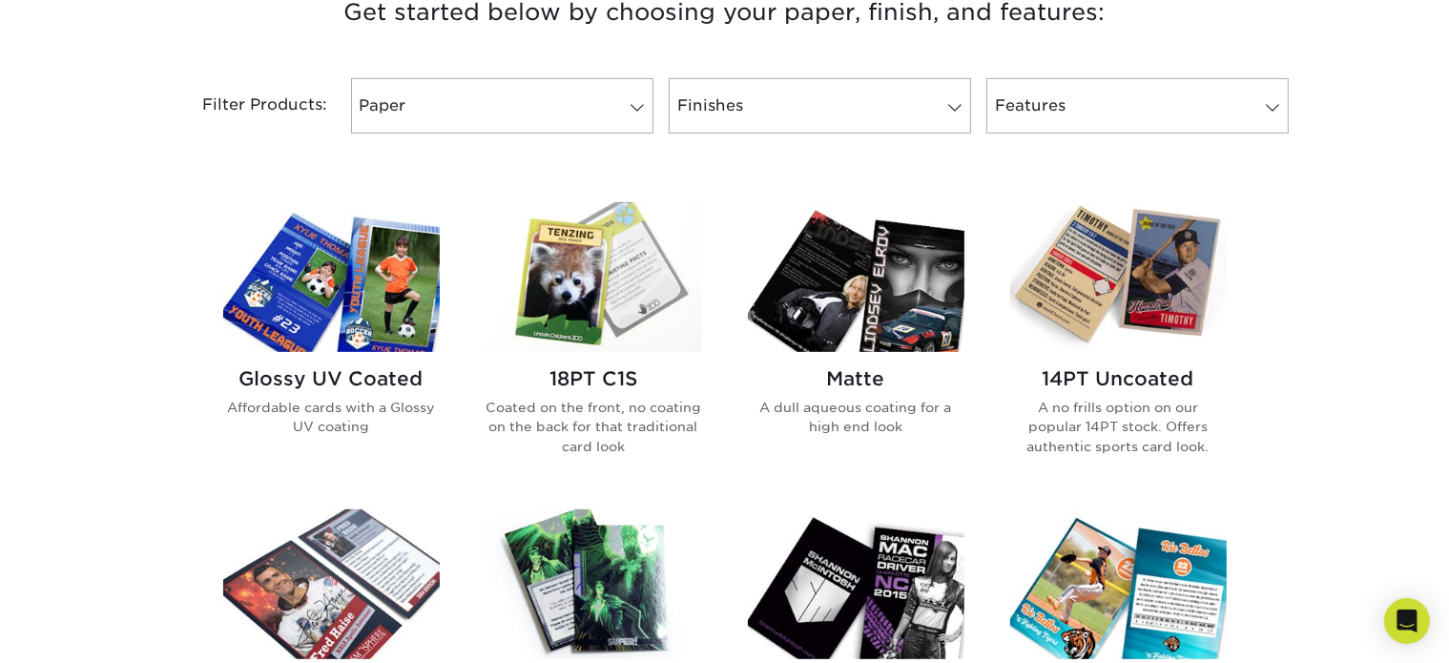
scroll to position [763, 0]
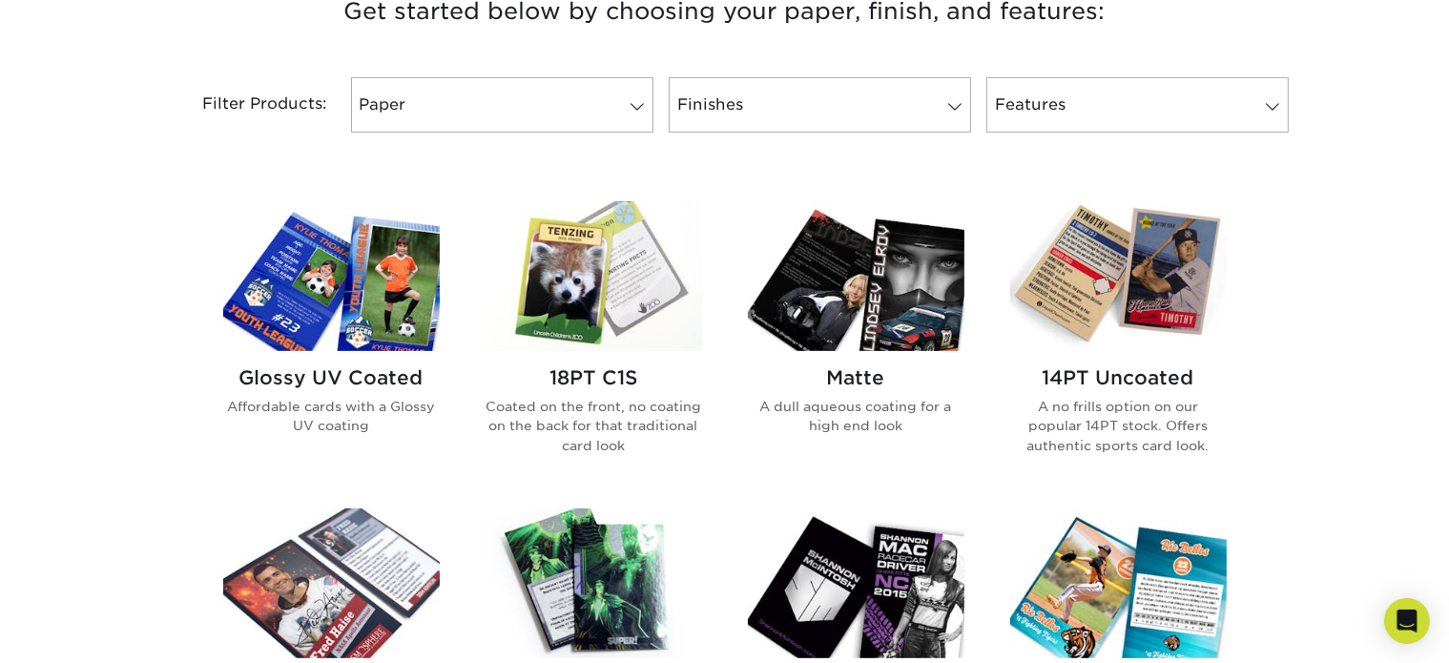
click at [587, 277] on img at bounding box center [593, 276] width 216 height 150
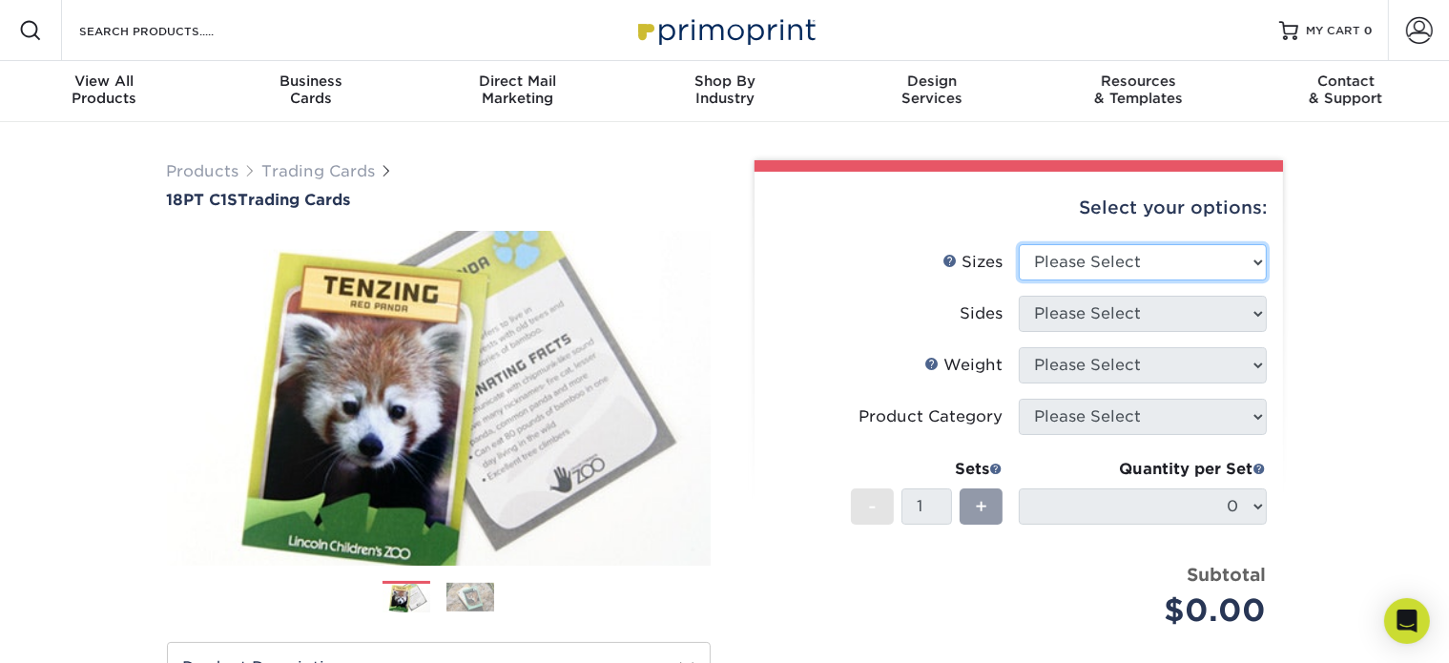
click at [1202, 271] on select "Please Select 2.5" x 3.5"" at bounding box center [1143, 262] width 248 height 36
select select "2.50x3.50"
click at [1019, 244] on select "Please Select 2.5" x 3.5"" at bounding box center [1143, 262] width 248 height 36
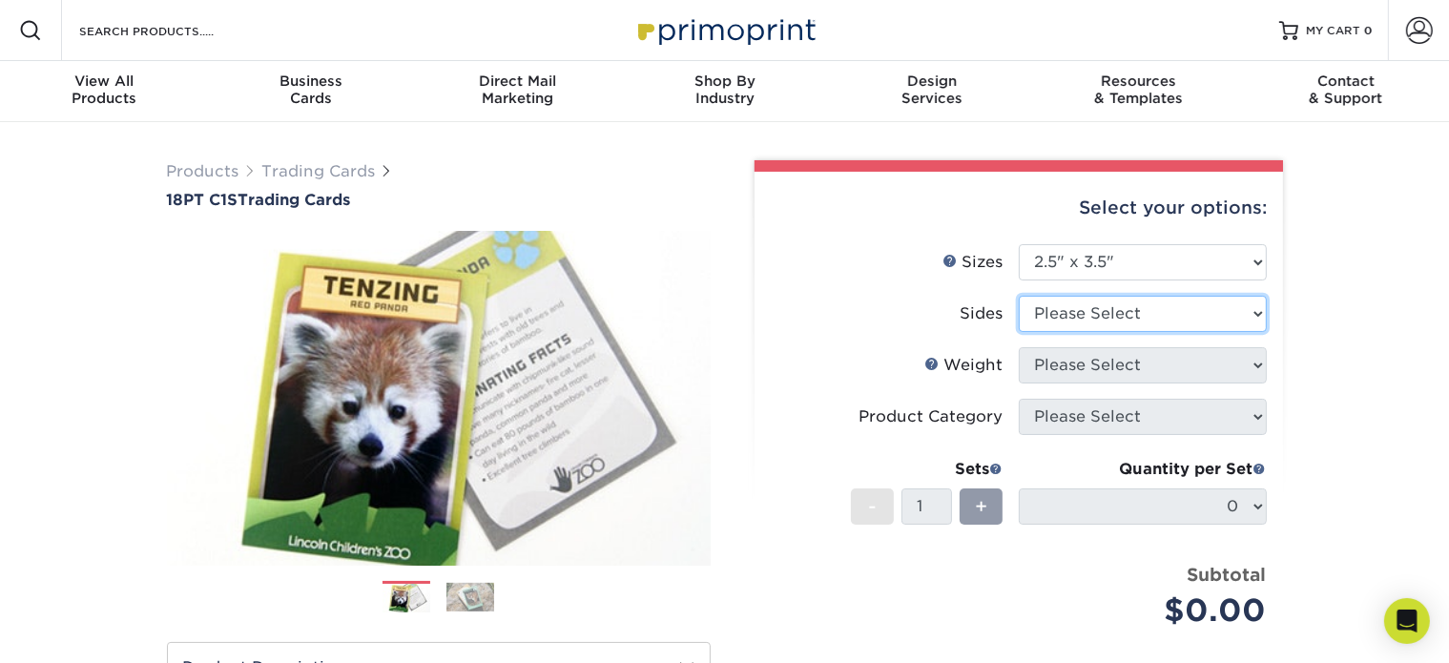
click at [1194, 321] on select "Please Select Print Both Sides Print Front Only" at bounding box center [1143, 314] width 248 height 36
select select "13abbda7-1d64-4f25-8bb2-c179b224825d"
click at [1019, 296] on select "Please Select Print Both Sides Print Front Only" at bounding box center [1143, 314] width 248 height 36
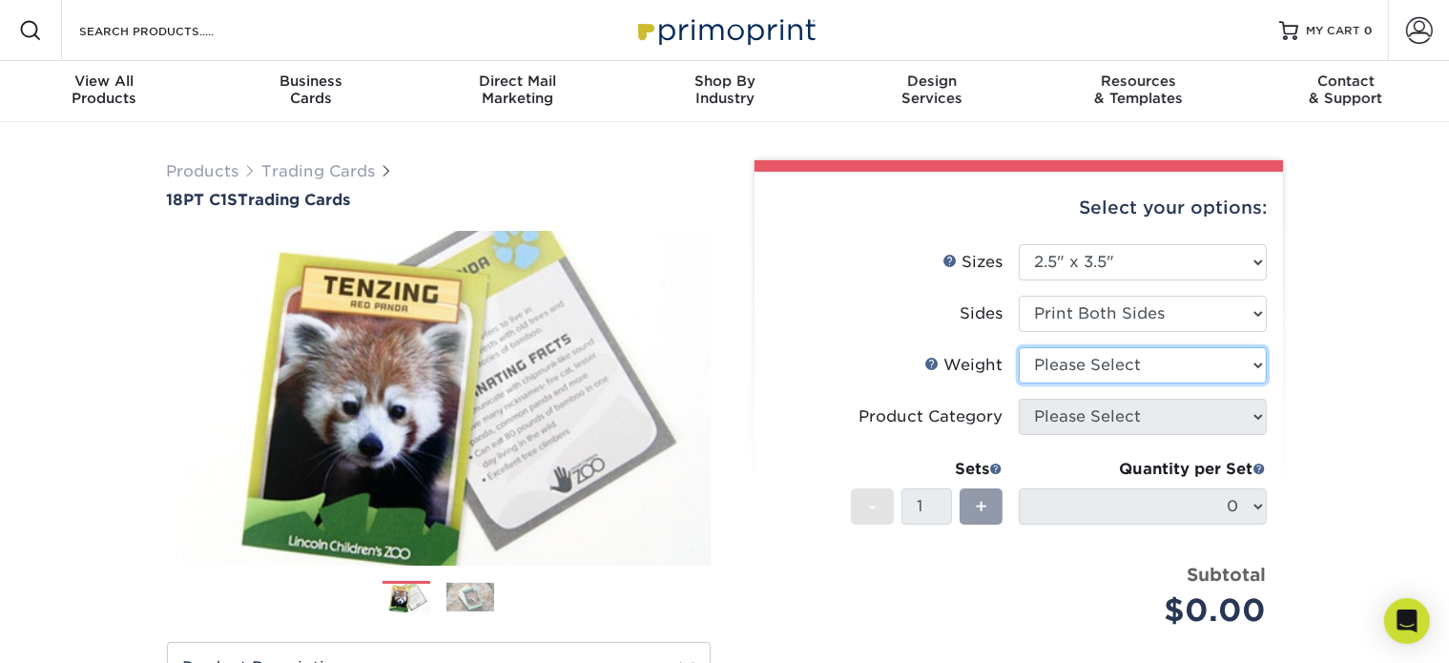
click at [1228, 363] on select "Please Select 18PT C1S" at bounding box center [1143, 365] width 248 height 36
select select "18PTC1S"
click at [1019, 347] on select "Please Select 18PT C1S" at bounding box center [1143, 365] width 248 height 36
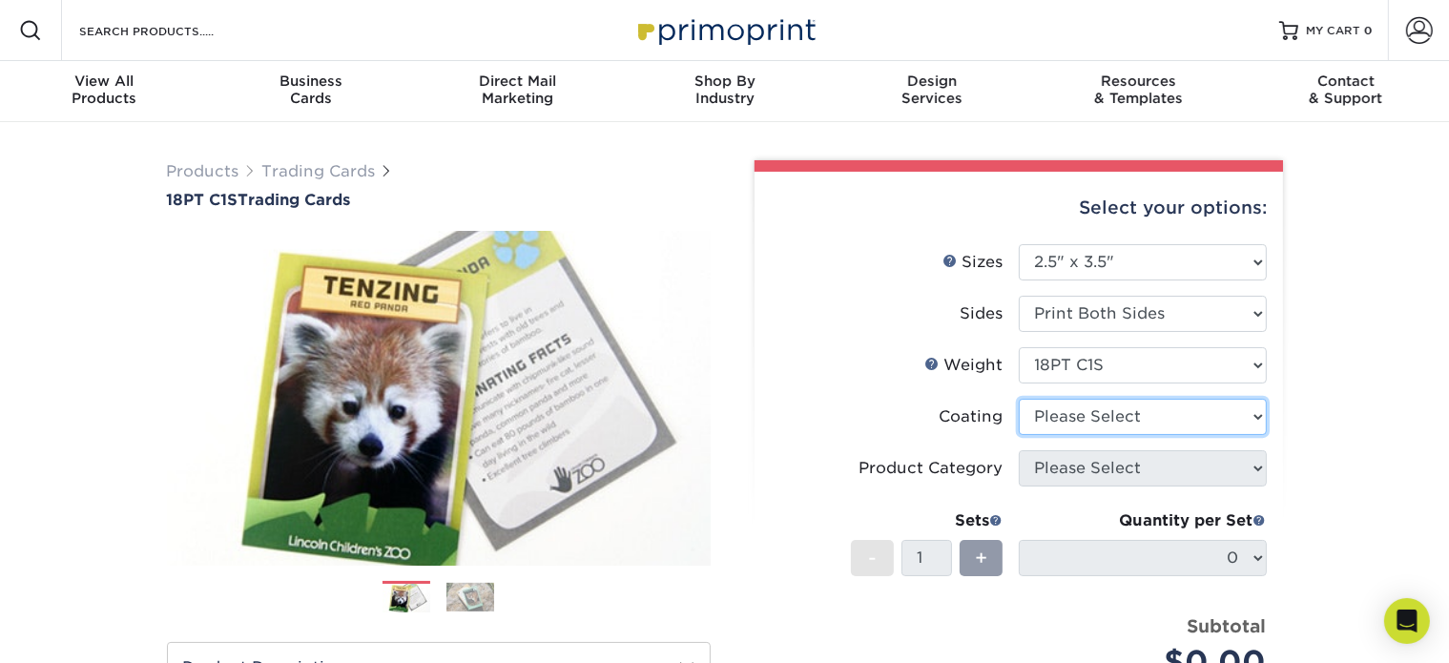
click at [1212, 413] on select at bounding box center [1143, 417] width 248 height 36
select select "3e7618de-abca-4bda-9f97-8b9129e913d8"
click at [1019, 399] on select at bounding box center [1143, 417] width 248 height 36
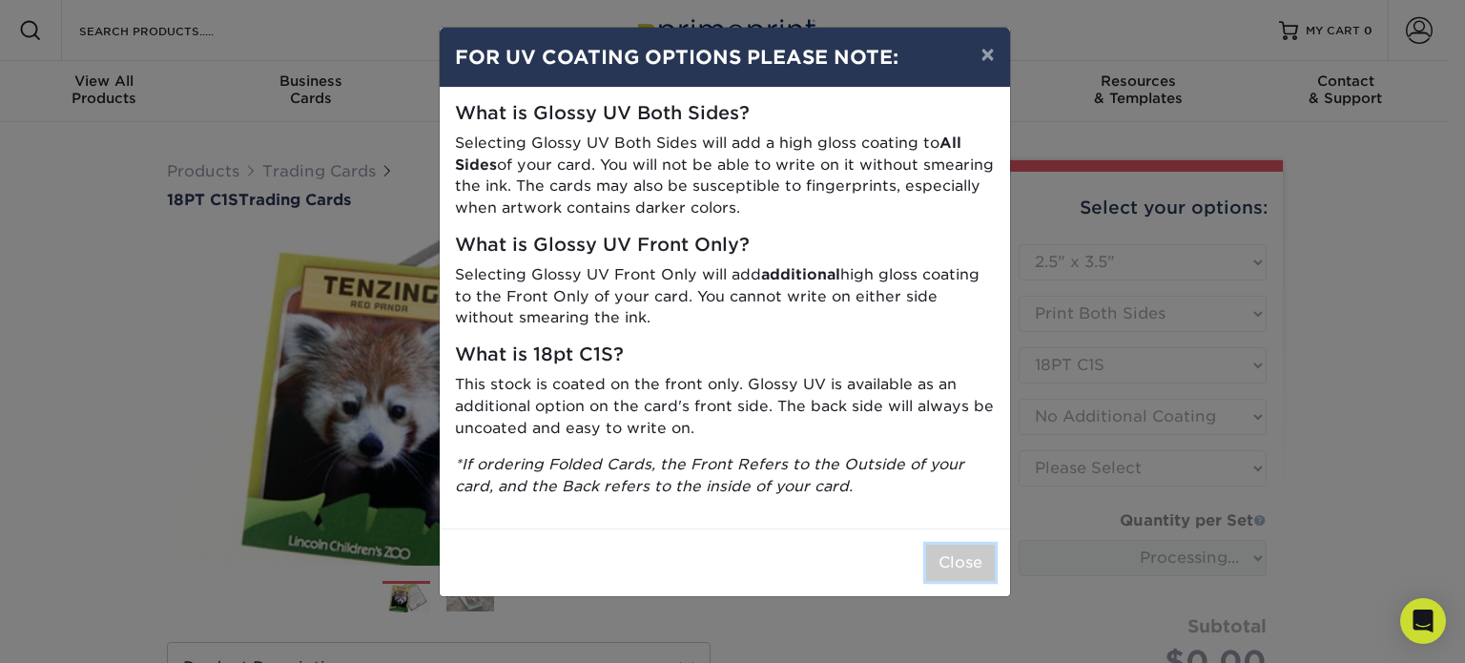
click at [987, 570] on button "Close" at bounding box center [960, 563] width 69 height 36
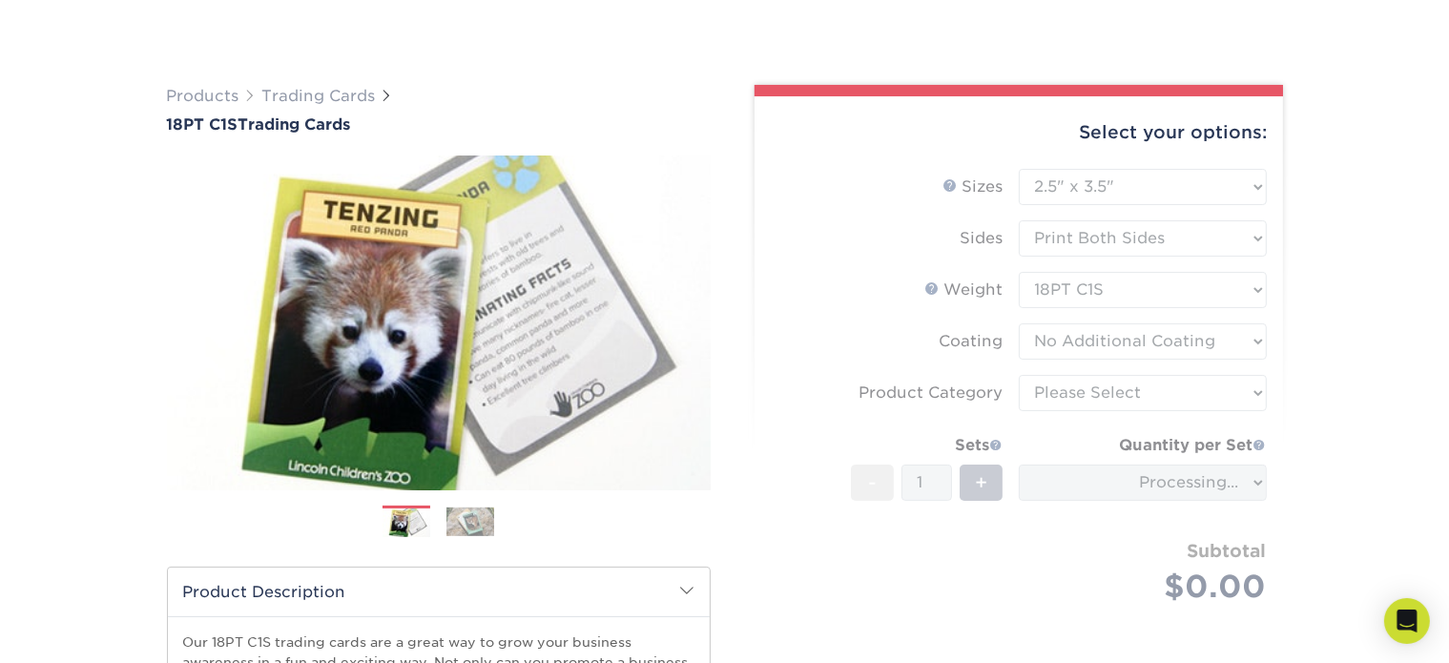
scroll to position [191, 0]
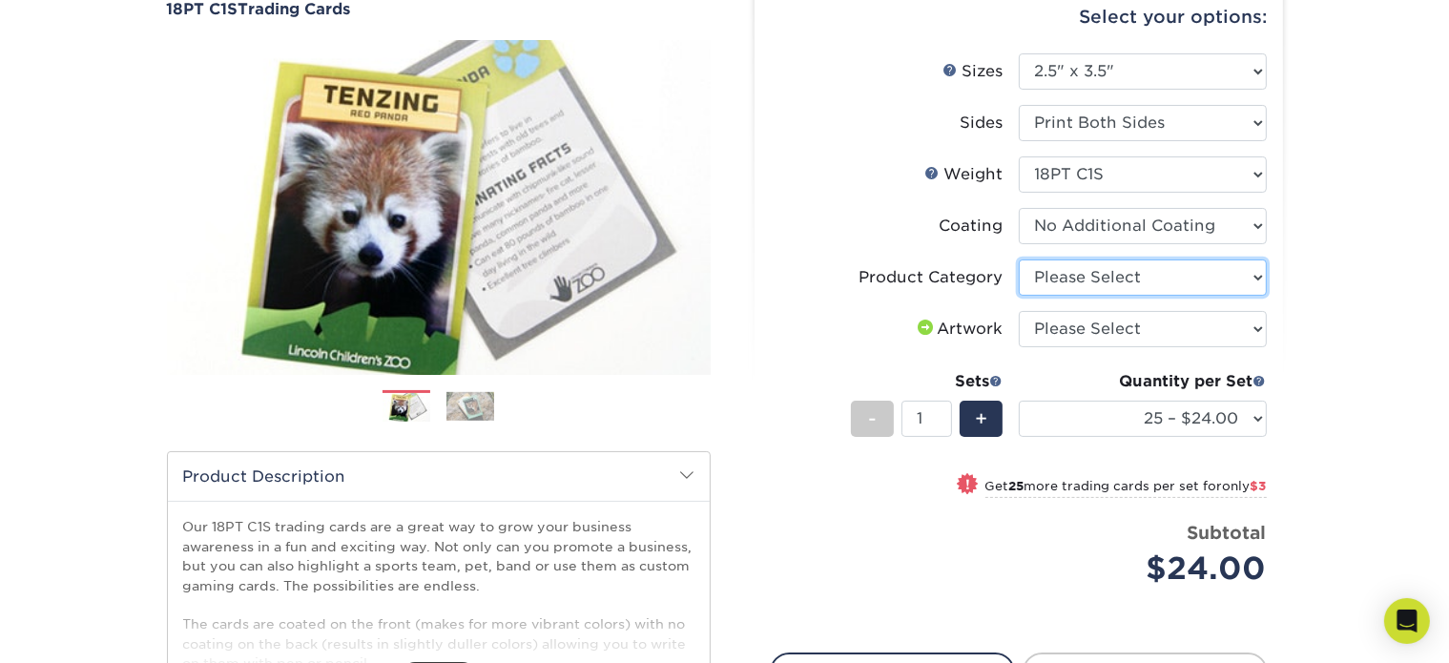
click at [1125, 278] on select "Please Select Trading Cards" at bounding box center [1143, 277] width 248 height 36
select select "c2f9bce9-36c2-409d-b101-c29d9d031e18"
click at [1019, 259] on select "Please Select Trading Cards" at bounding box center [1143, 277] width 248 height 36
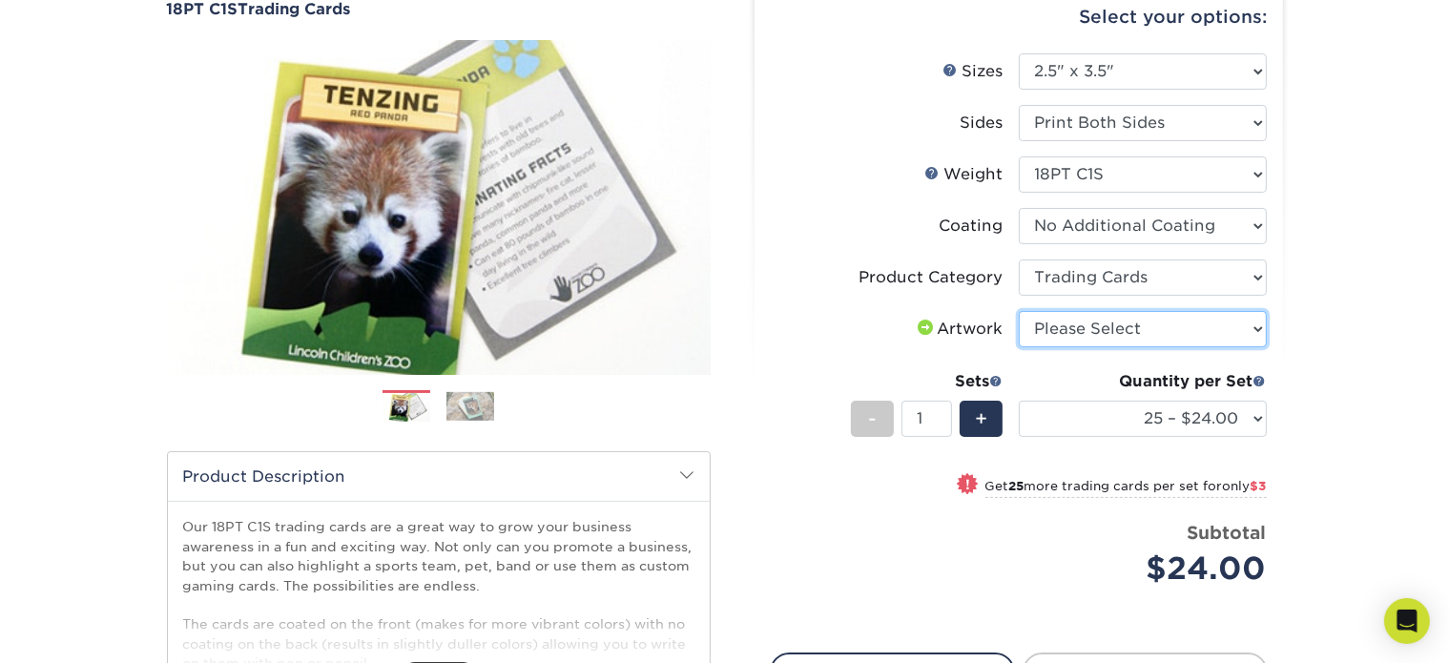
click at [1208, 319] on select "Please Select I will upload files I need a design - $100" at bounding box center [1143, 329] width 248 height 36
select select "upload"
click at [1019, 311] on select "Please Select I will upload files I need a design - $100" at bounding box center [1143, 329] width 248 height 36
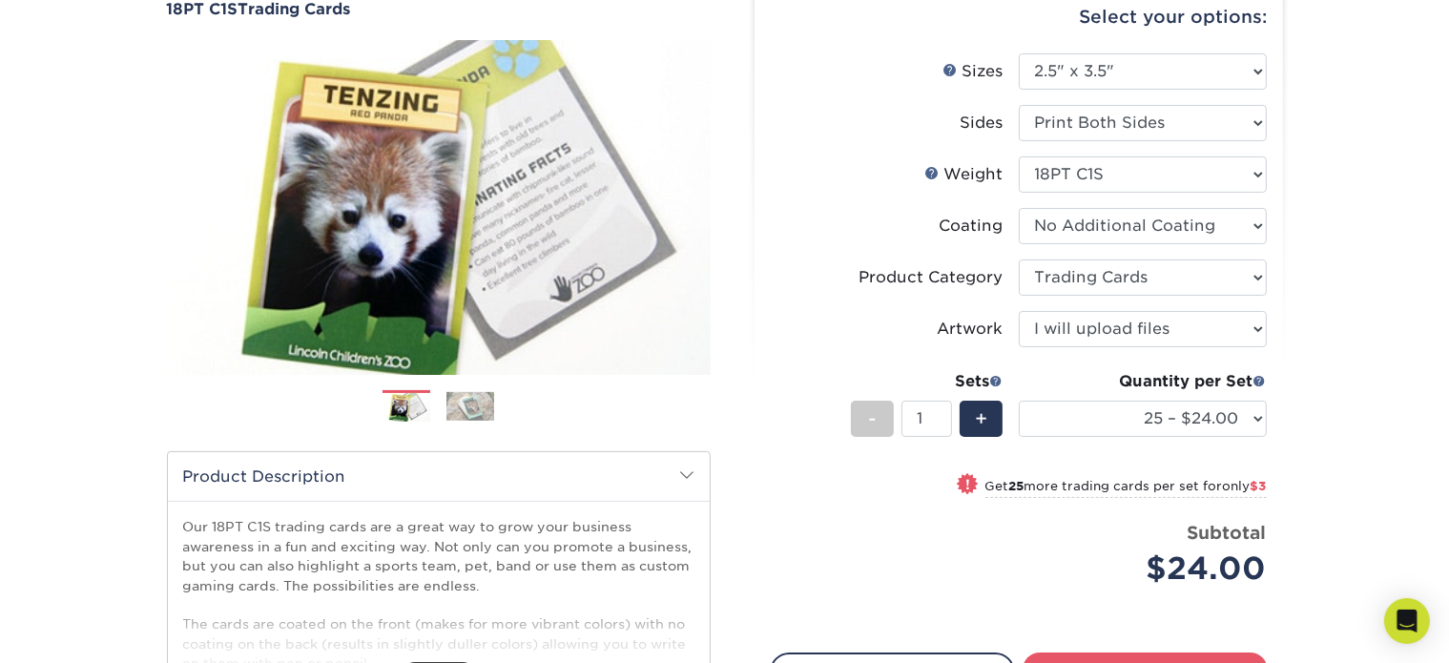
click at [1373, 262] on div "Products Trading Cards 18PT C1S Trading Cards Previous Next show more" at bounding box center [724, 430] width 1449 height 999
click at [981, 426] on span "+" at bounding box center [981, 418] width 12 height 29
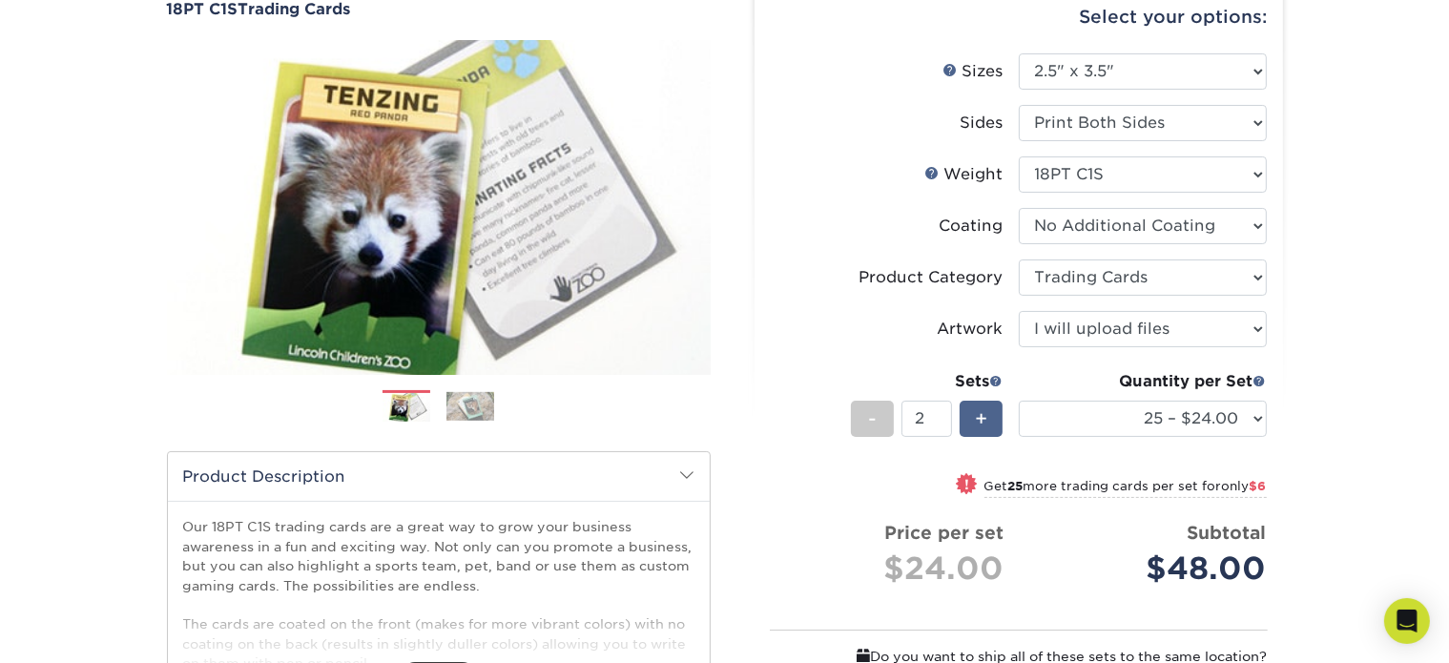
click at [981, 426] on span "+" at bounding box center [981, 418] width 12 height 29
click at [982, 426] on span "+" at bounding box center [981, 418] width 12 height 29
click at [983, 426] on span "+" at bounding box center [981, 418] width 12 height 29
click at [983, 427] on span "+" at bounding box center [981, 418] width 12 height 29
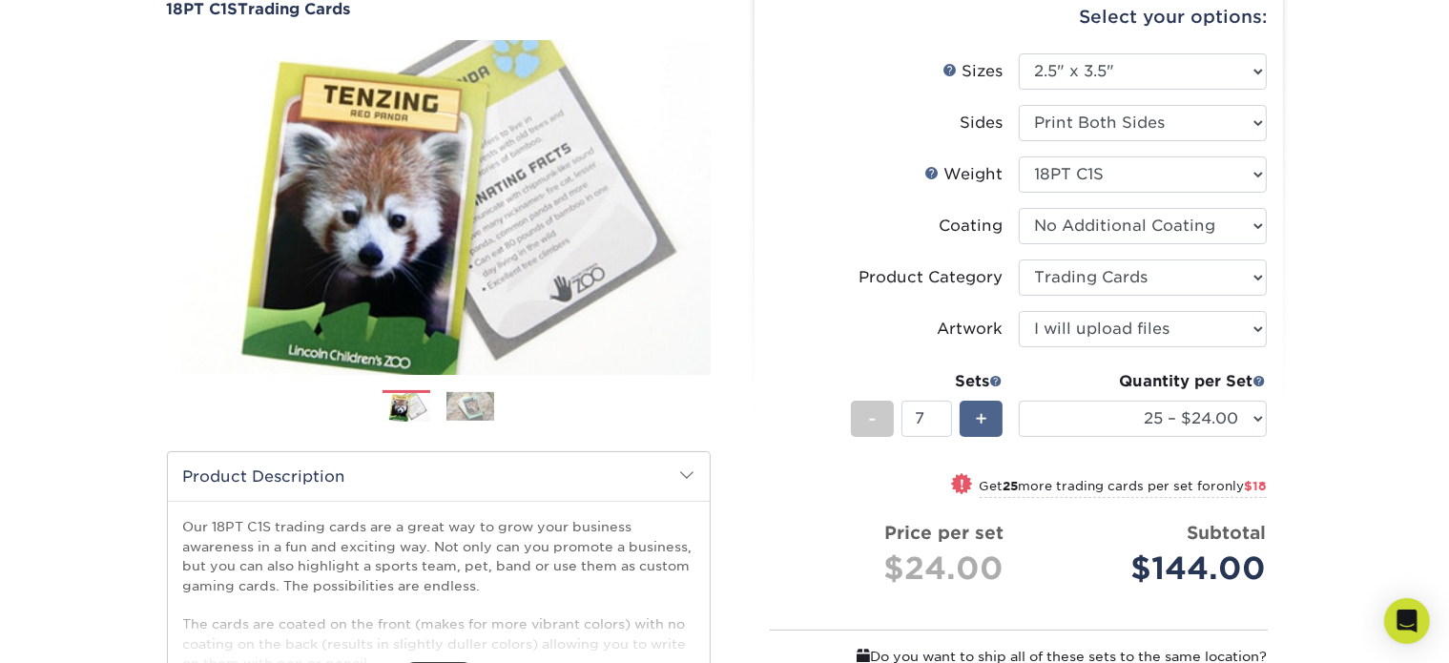
click at [983, 427] on span "+" at bounding box center [981, 418] width 12 height 29
click at [984, 427] on span "+" at bounding box center [981, 418] width 12 height 29
click at [984, 428] on span "+" at bounding box center [981, 418] width 12 height 29
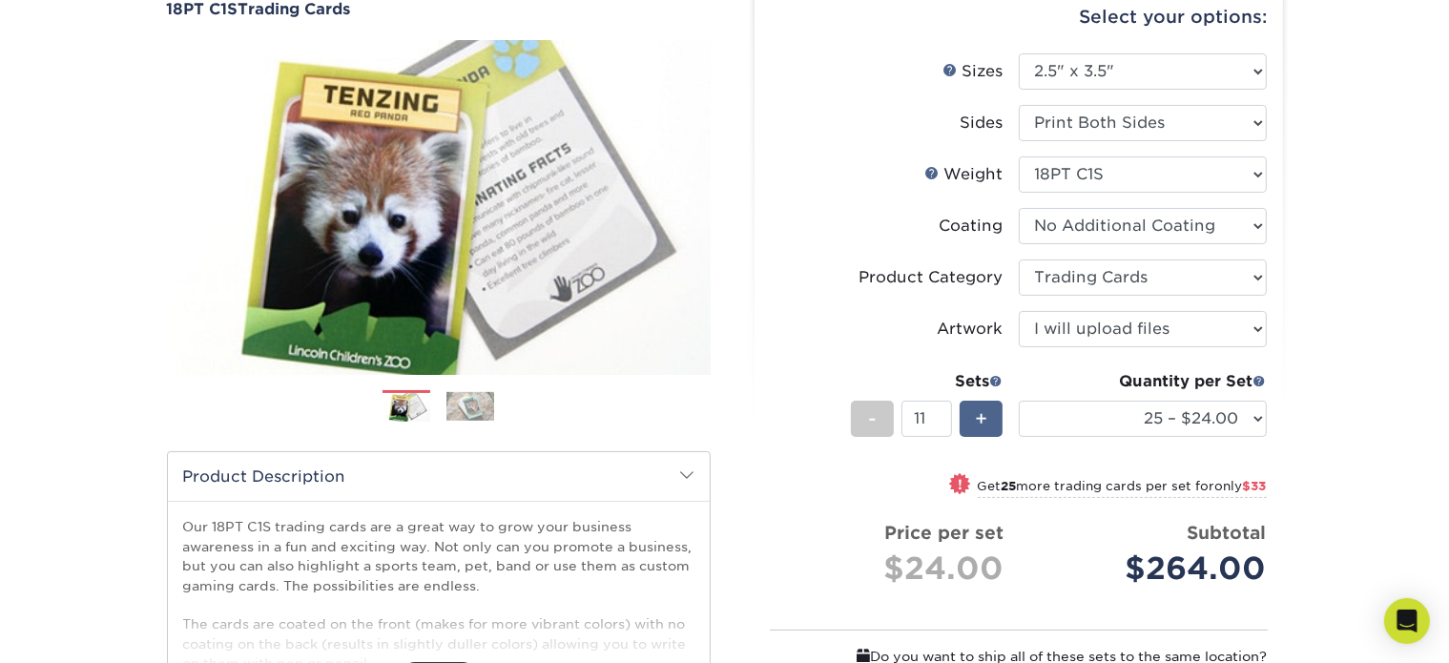
type input "12"
click at [1399, 179] on div "Products Trading Cards 18PT C1S Trading Cards Previous Next show more" at bounding box center [724, 441] width 1449 height 1021
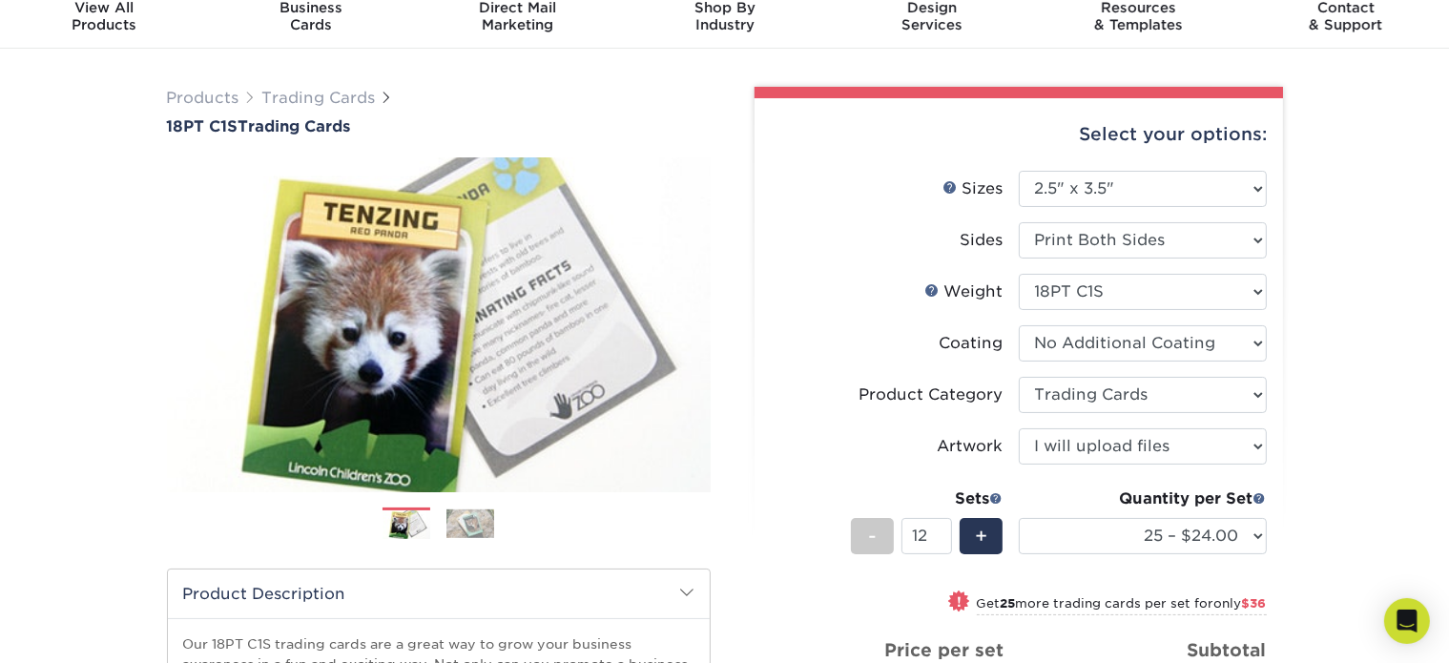
scroll to position [0, 0]
